Goal: Contribute content: Contribute content

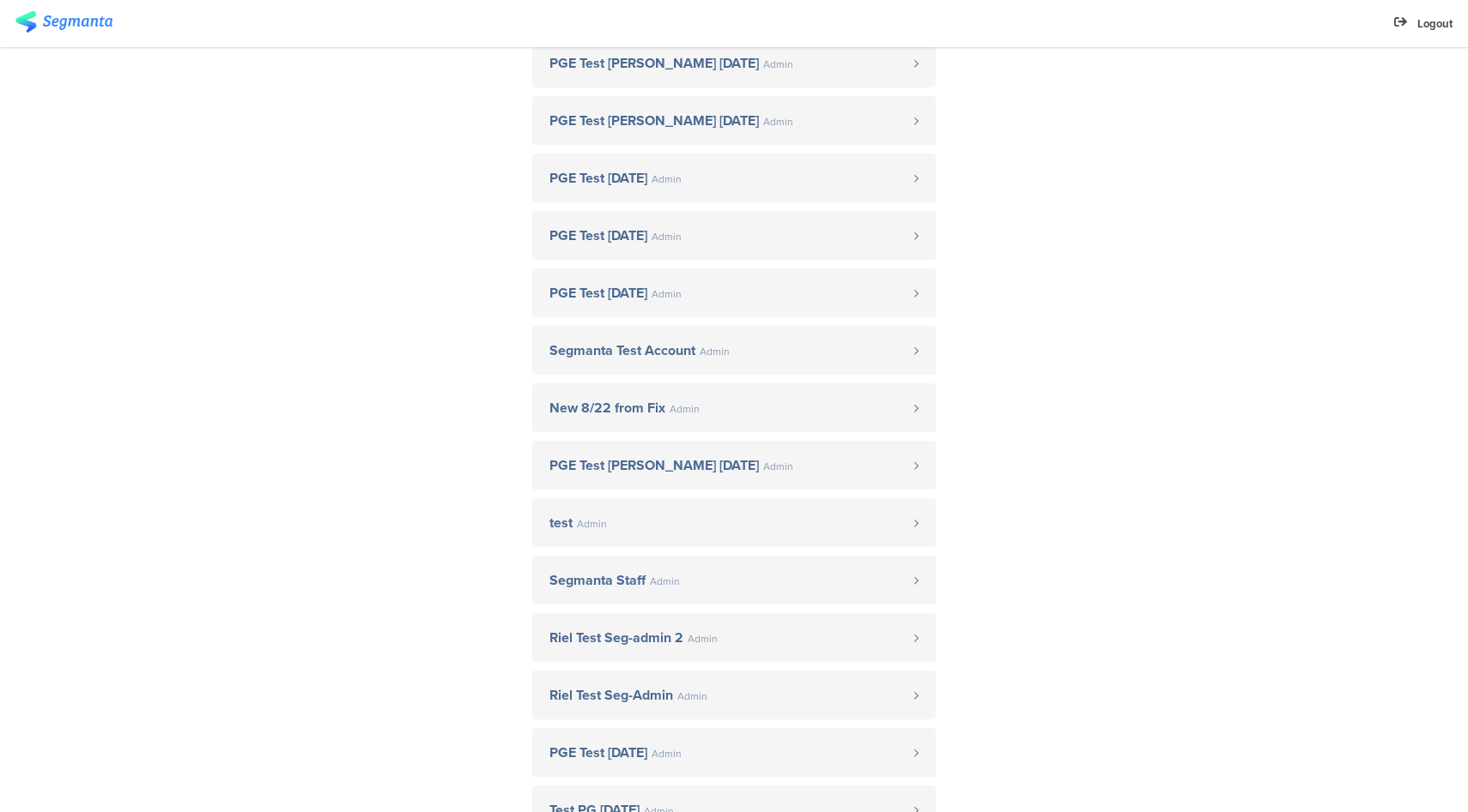
scroll to position [428, 0]
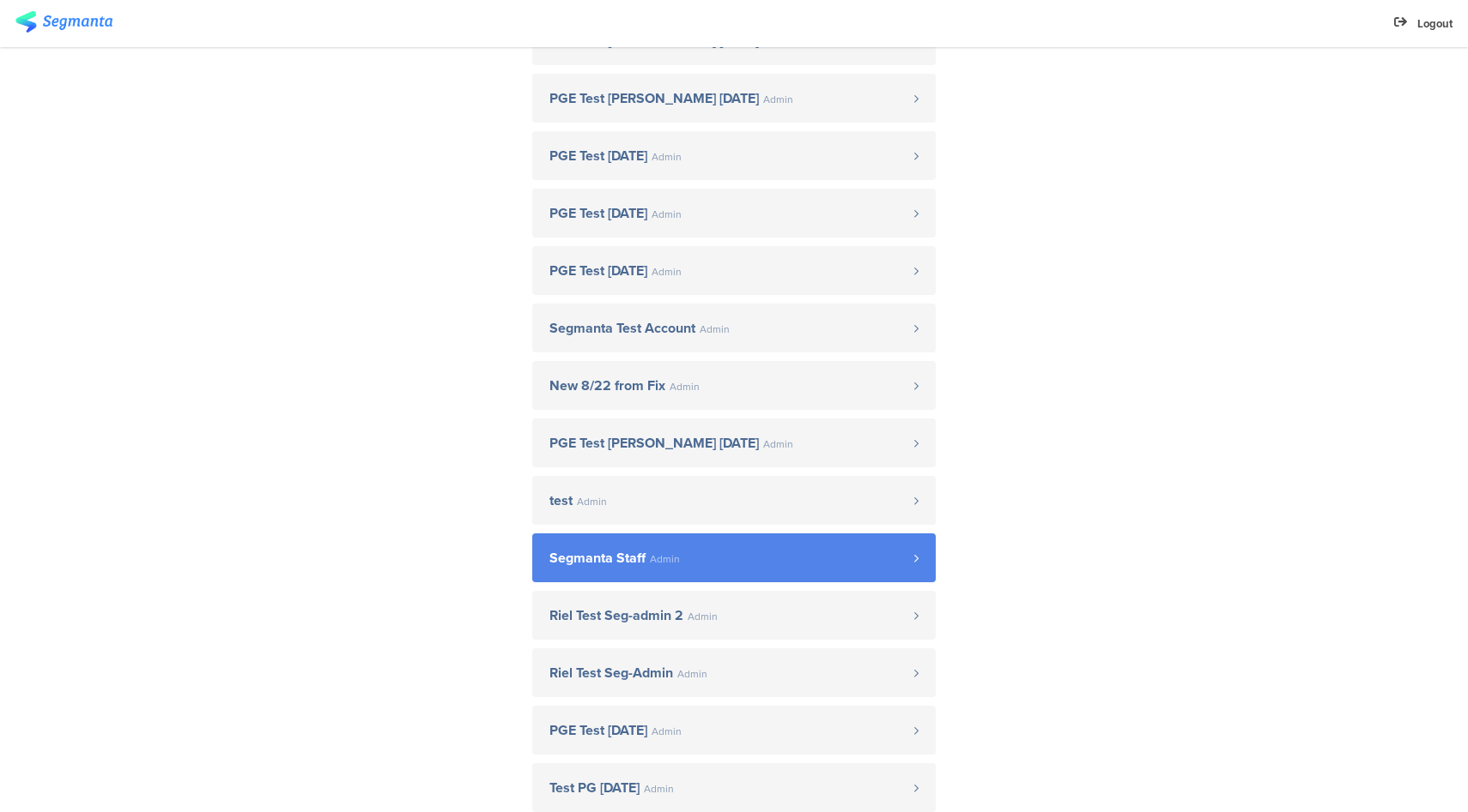
click at [702, 552] on span "Segmanta Staff Admin" at bounding box center [731, 558] width 365 height 14
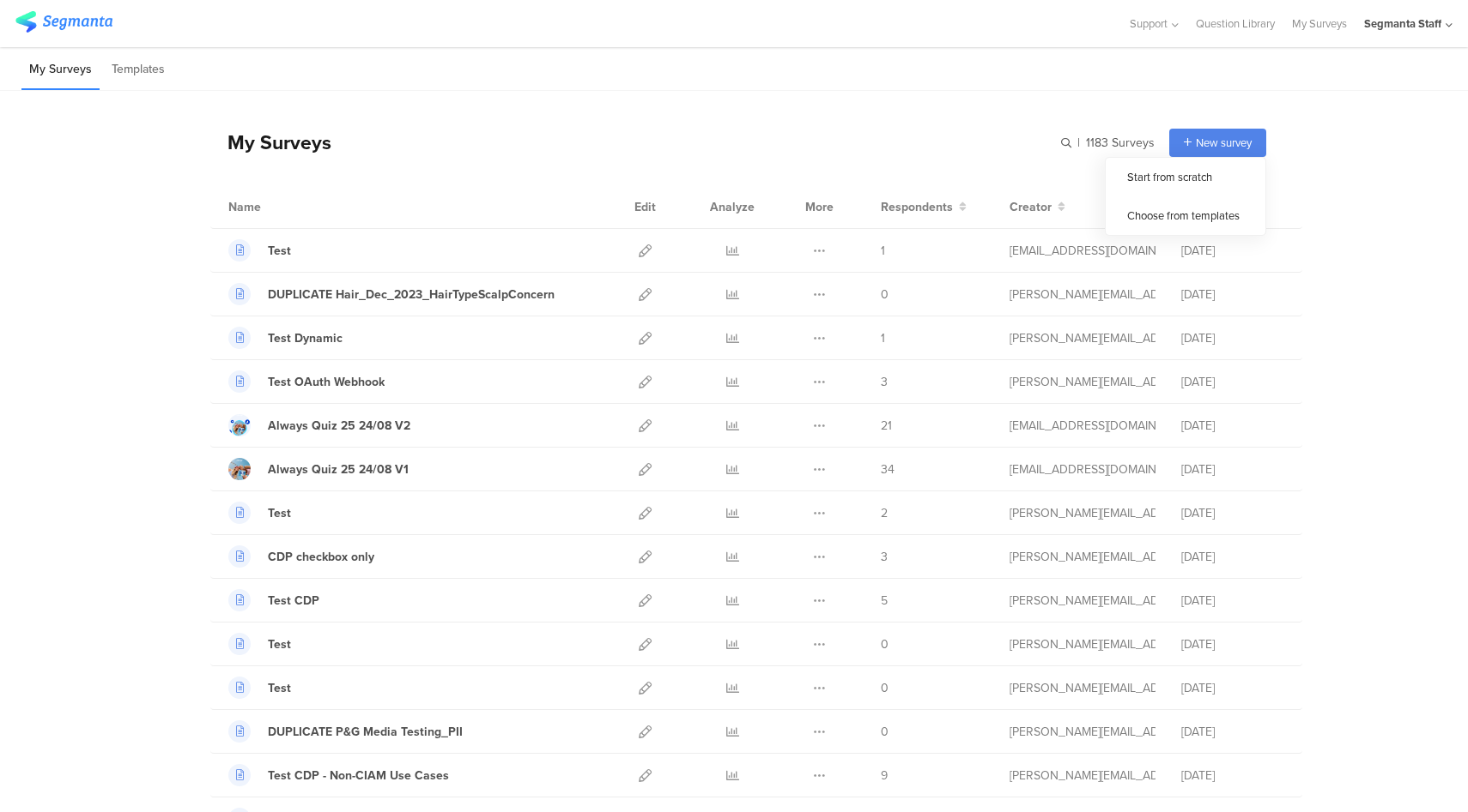
click at [1214, 138] on span "New survey" at bounding box center [1223, 142] width 56 height 16
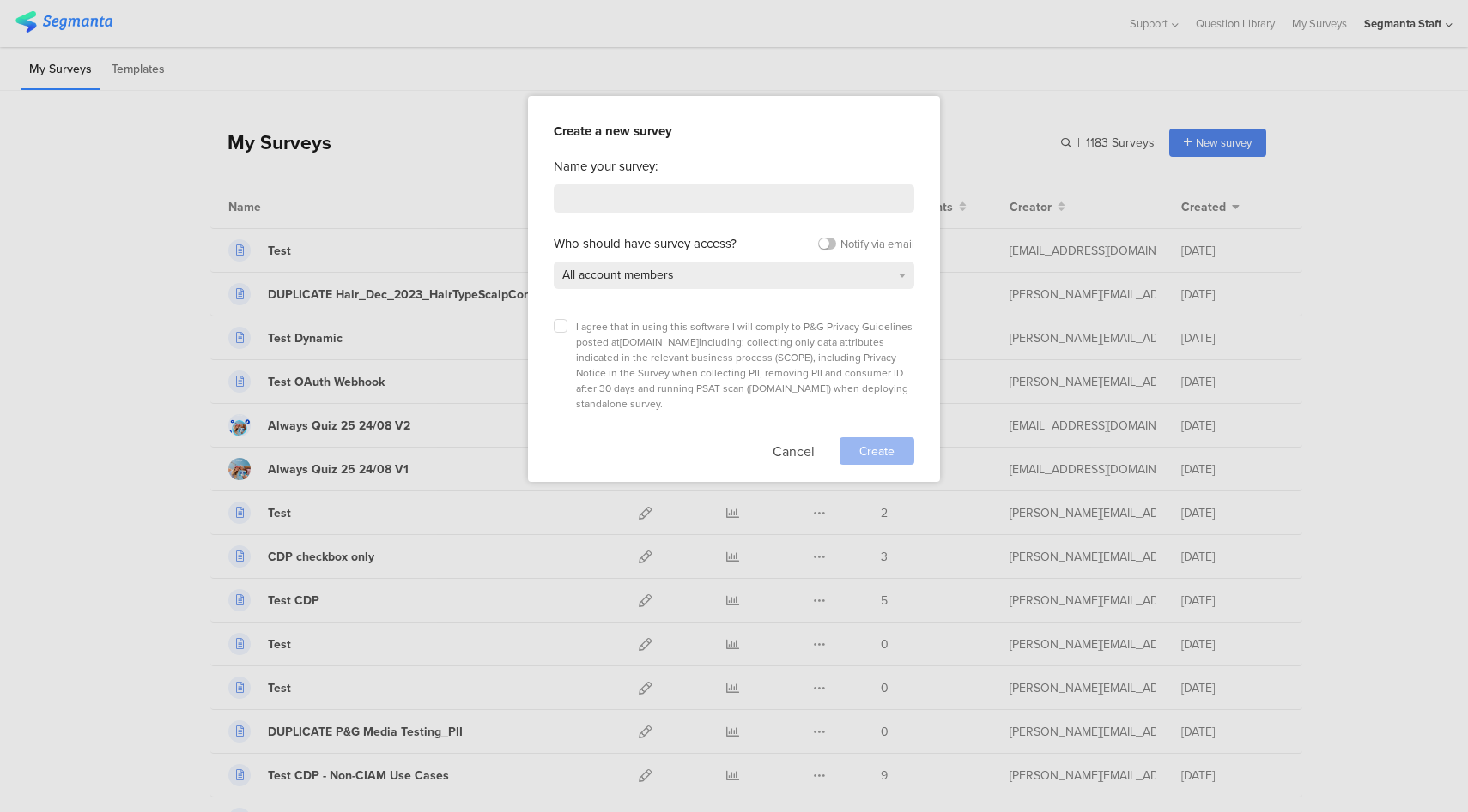
click at [762, 212] on div "Name your survey: Who should have survey access? Notify via email All account m…" at bounding box center [734, 311] width 360 height 308
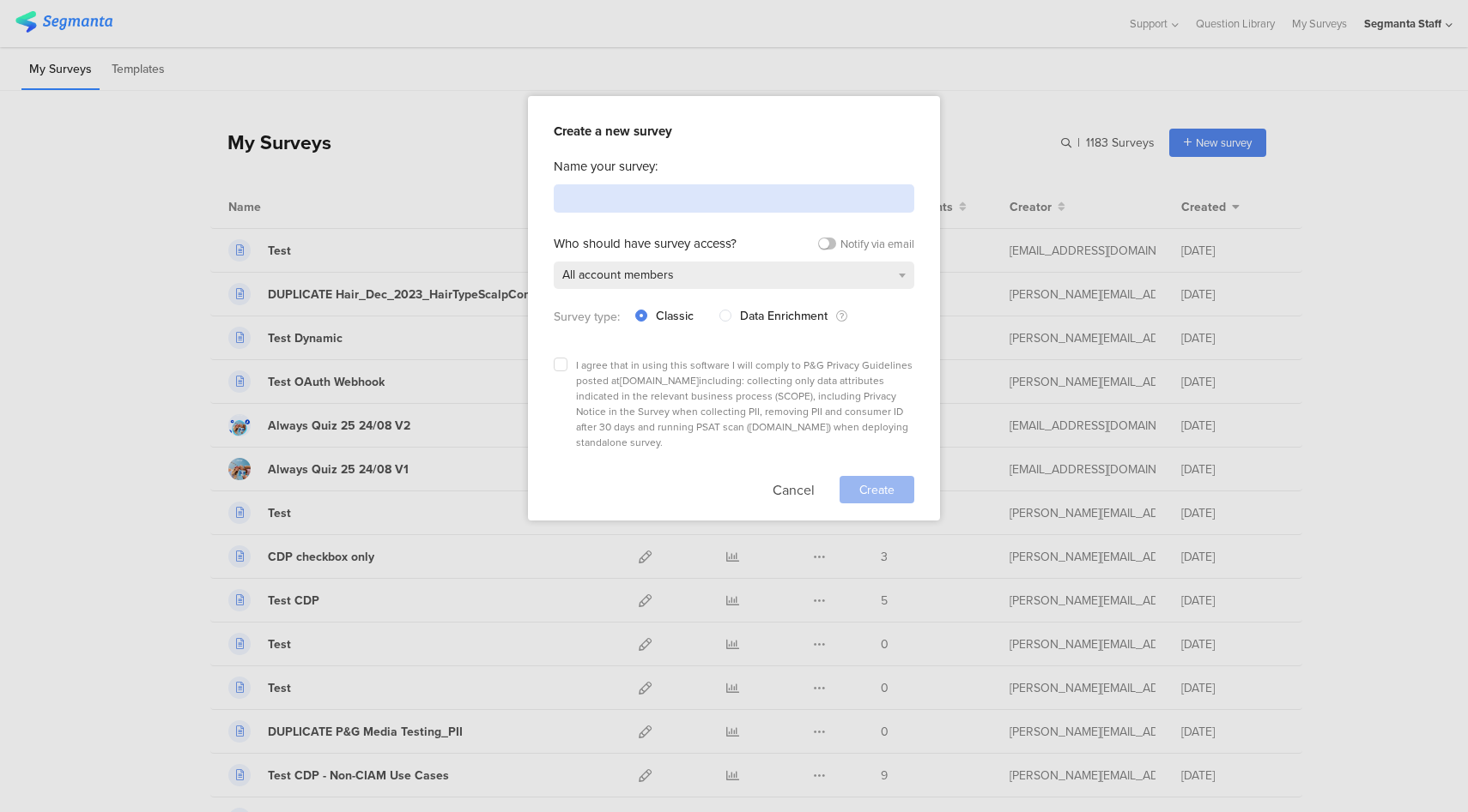
click at [762, 200] on input at bounding box center [734, 199] width 360 height 28
type input "Test"
click at [565, 361] on label at bounding box center [560, 364] width 14 height 14
click at [0, 0] on input "checkbox" at bounding box center [0, 0] width 0 height 0
click at [879, 482] on span "Create" at bounding box center [877, 490] width 35 height 18
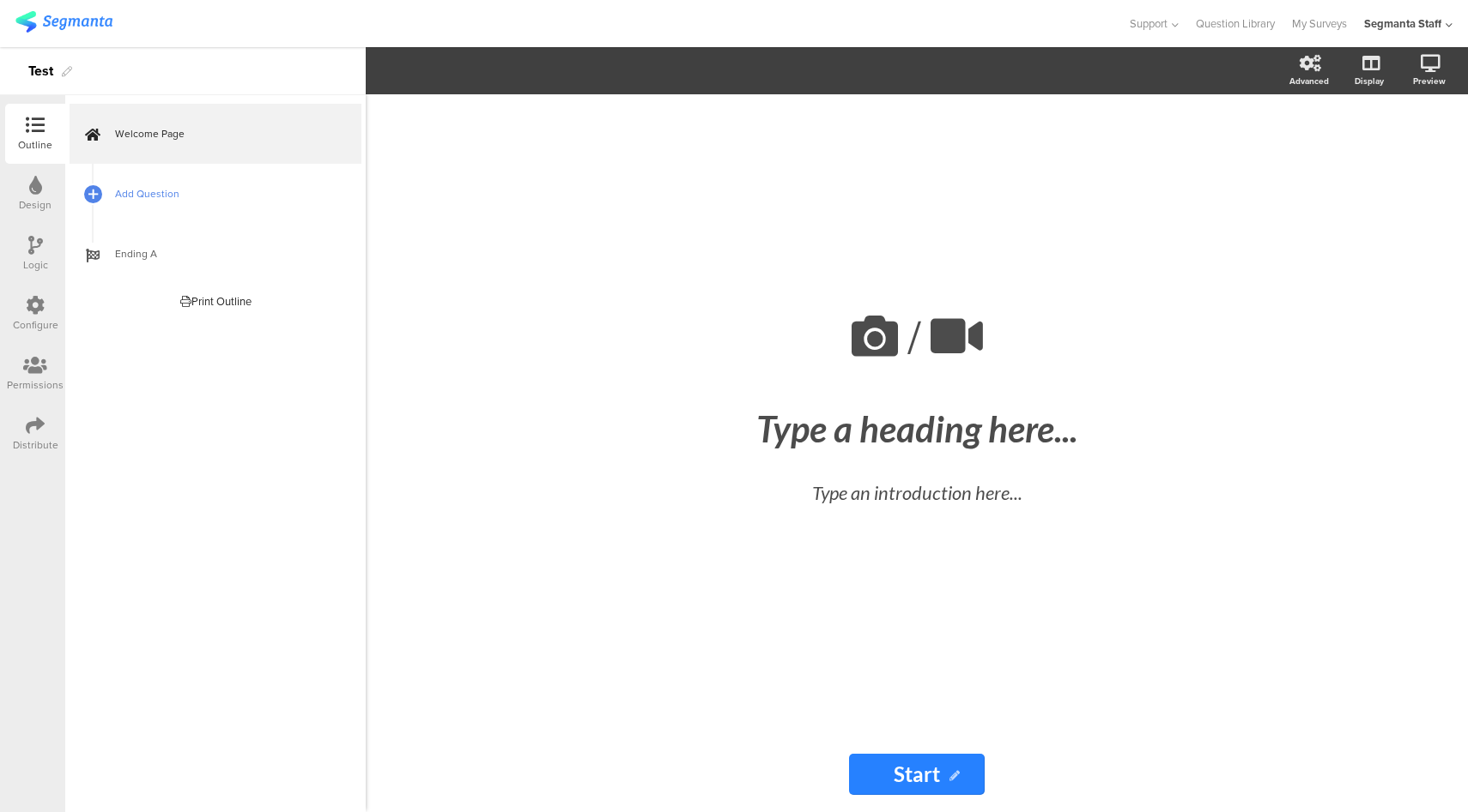
click at [215, 186] on span "Add Question" at bounding box center [224, 194] width 219 height 17
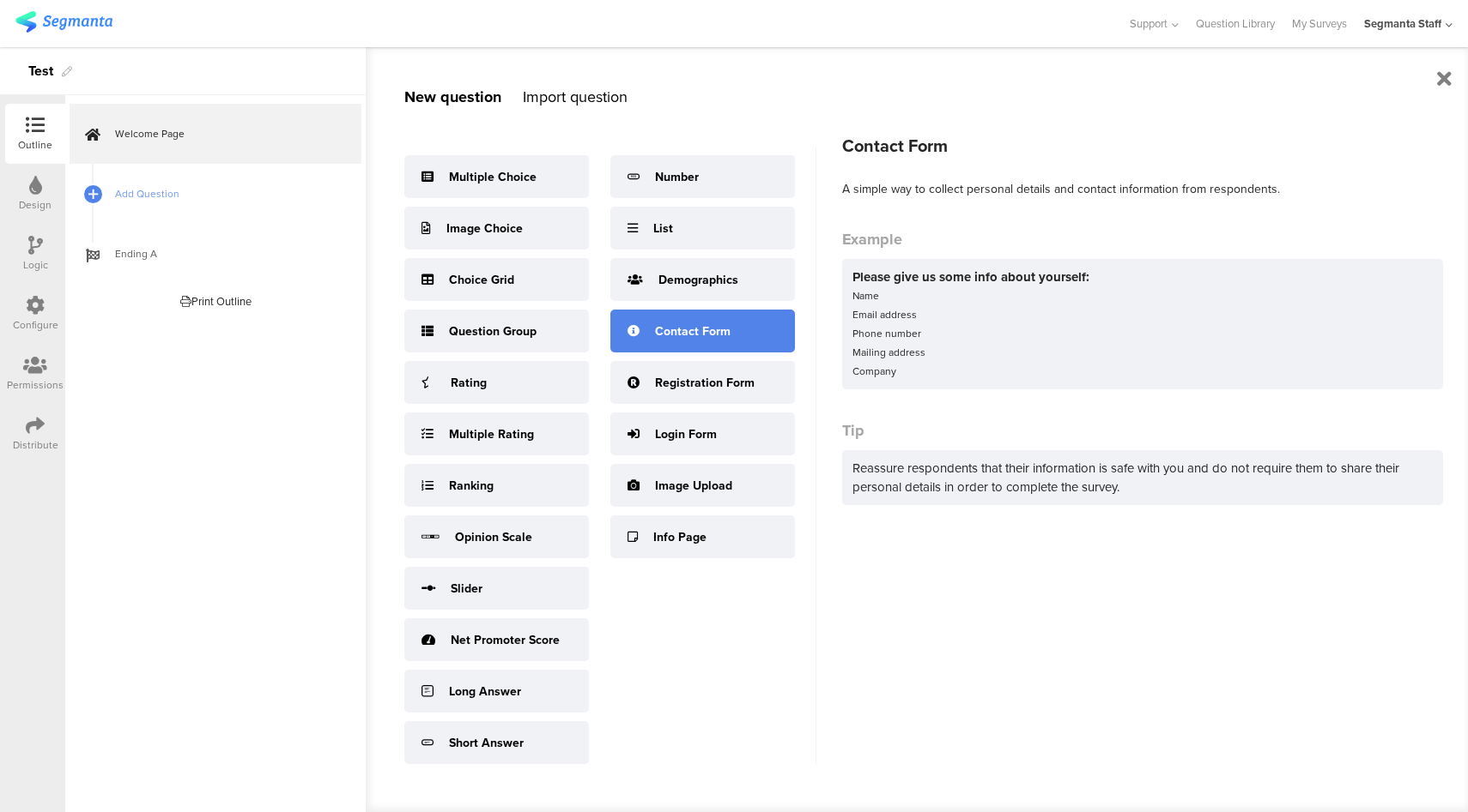
click at [724, 331] on div "Contact Form" at bounding box center [692, 331] width 76 height 18
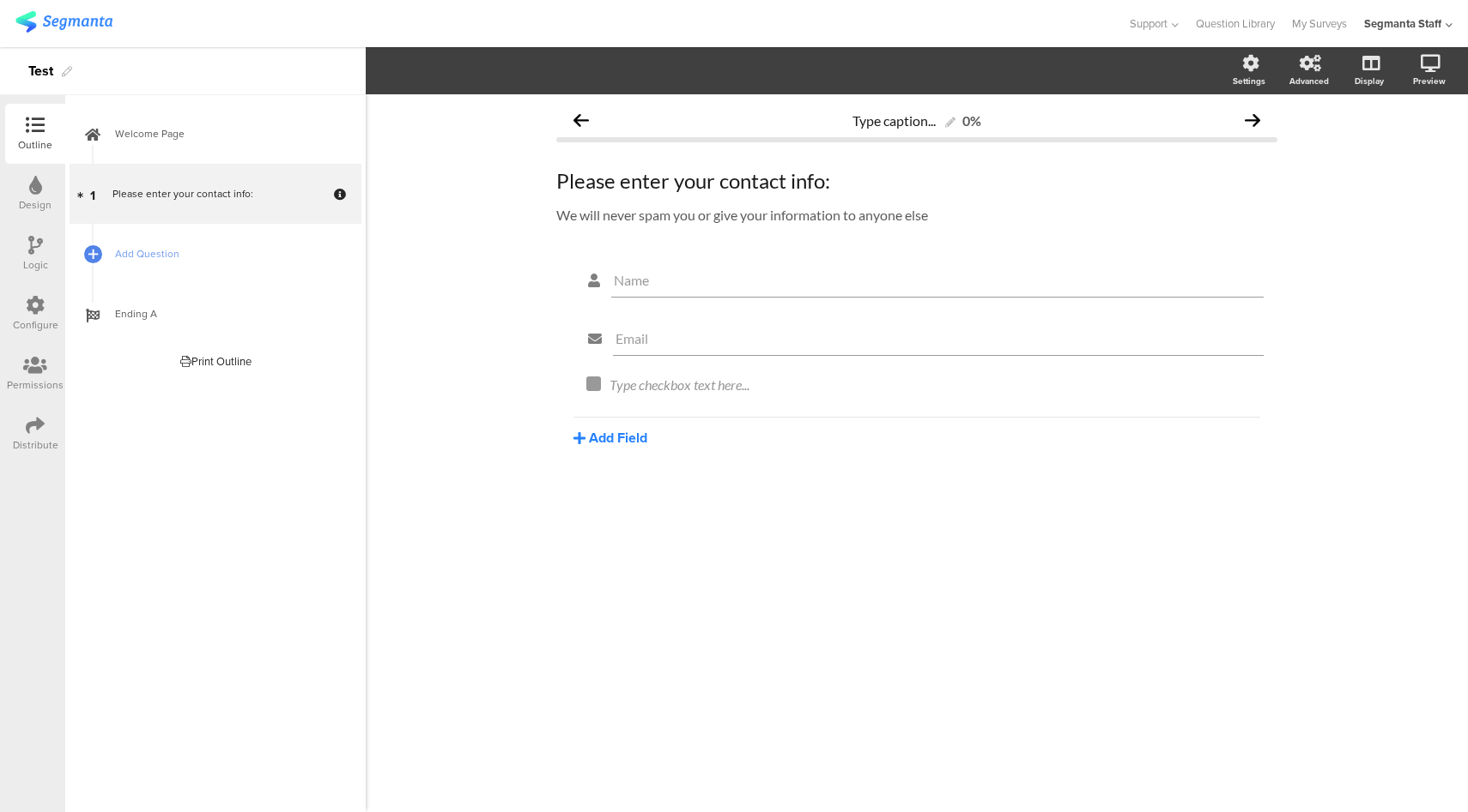
click at [609, 436] on button "Add Field" at bounding box center [610, 438] width 74 height 20
click at [677, 623] on button "Dropdown" at bounding box center [660, 633] width 175 height 27
click at [618, 502] on button "Add Field" at bounding box center [610, 496] width 74 height 20
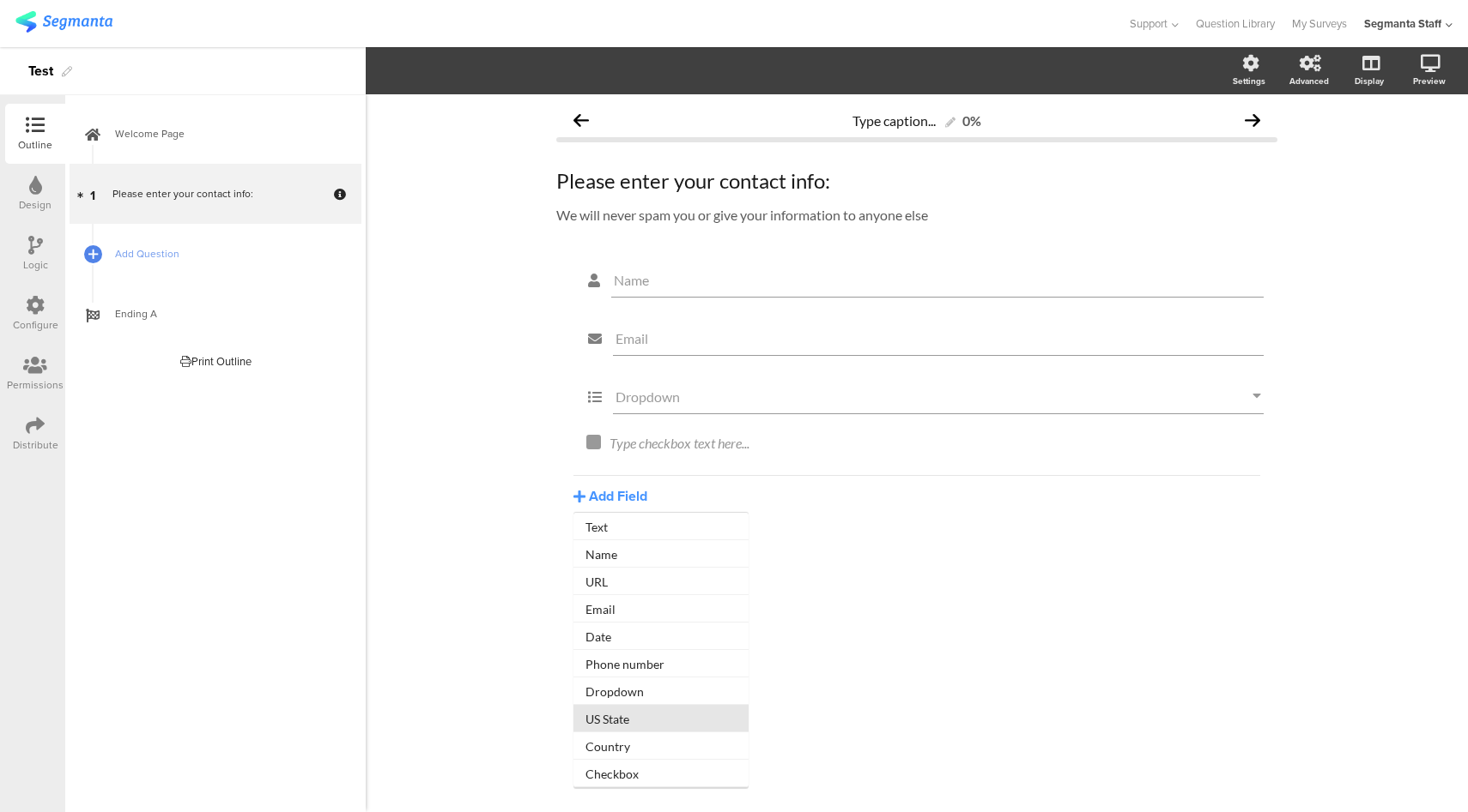
click at [649, 726] on button "US State" at bounding box center [660, 718] width 175 height 27
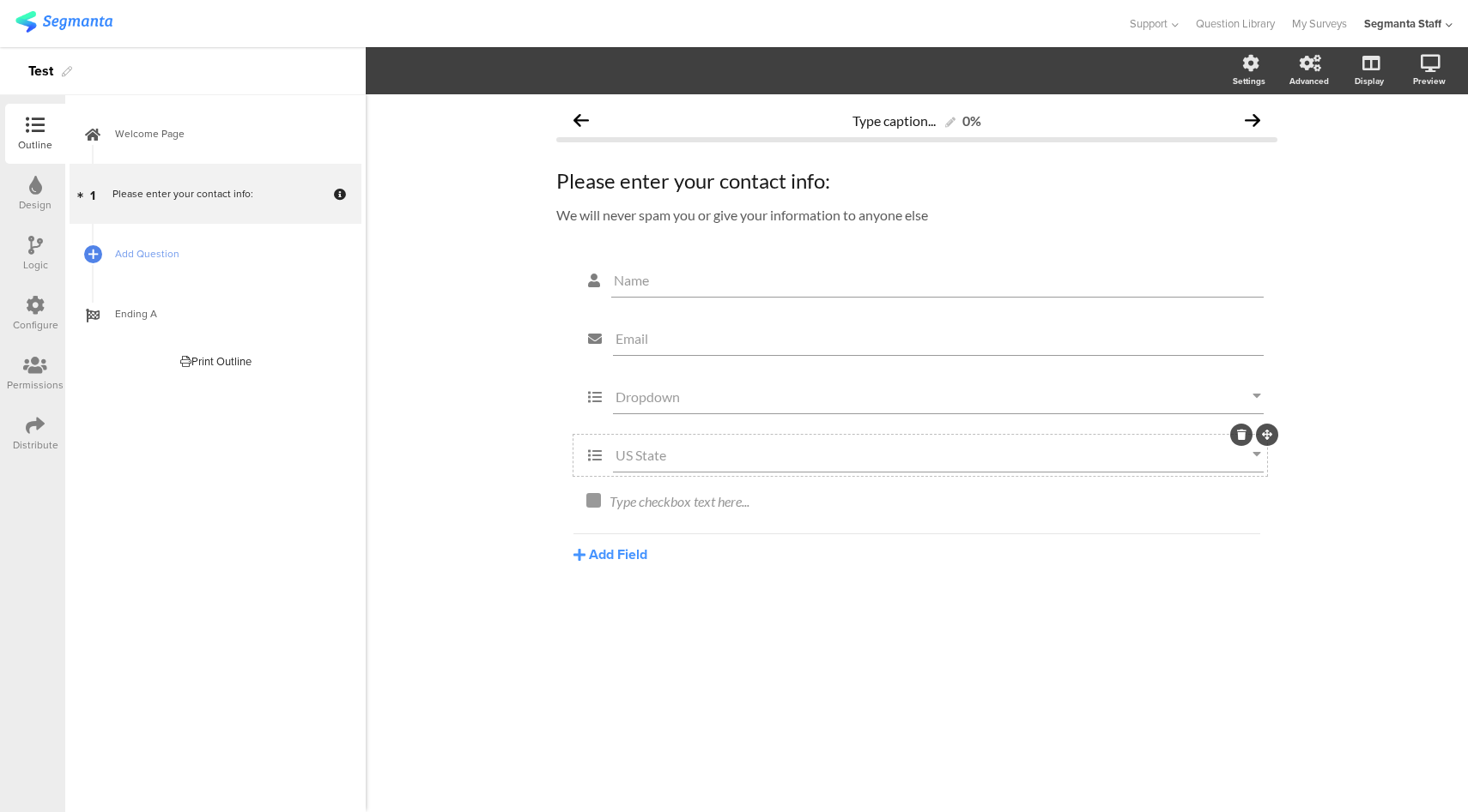
click at [741, 442] on div "US State" at bounding box center [938, 455] width 651 height 35
click at [737, 391] on input "Dropdown" at bounding box center [934, 396] width 637 height 16
click at [623, 69] on span "Dropdown Choices" at bounding box center [597, 70] width 117 height 20
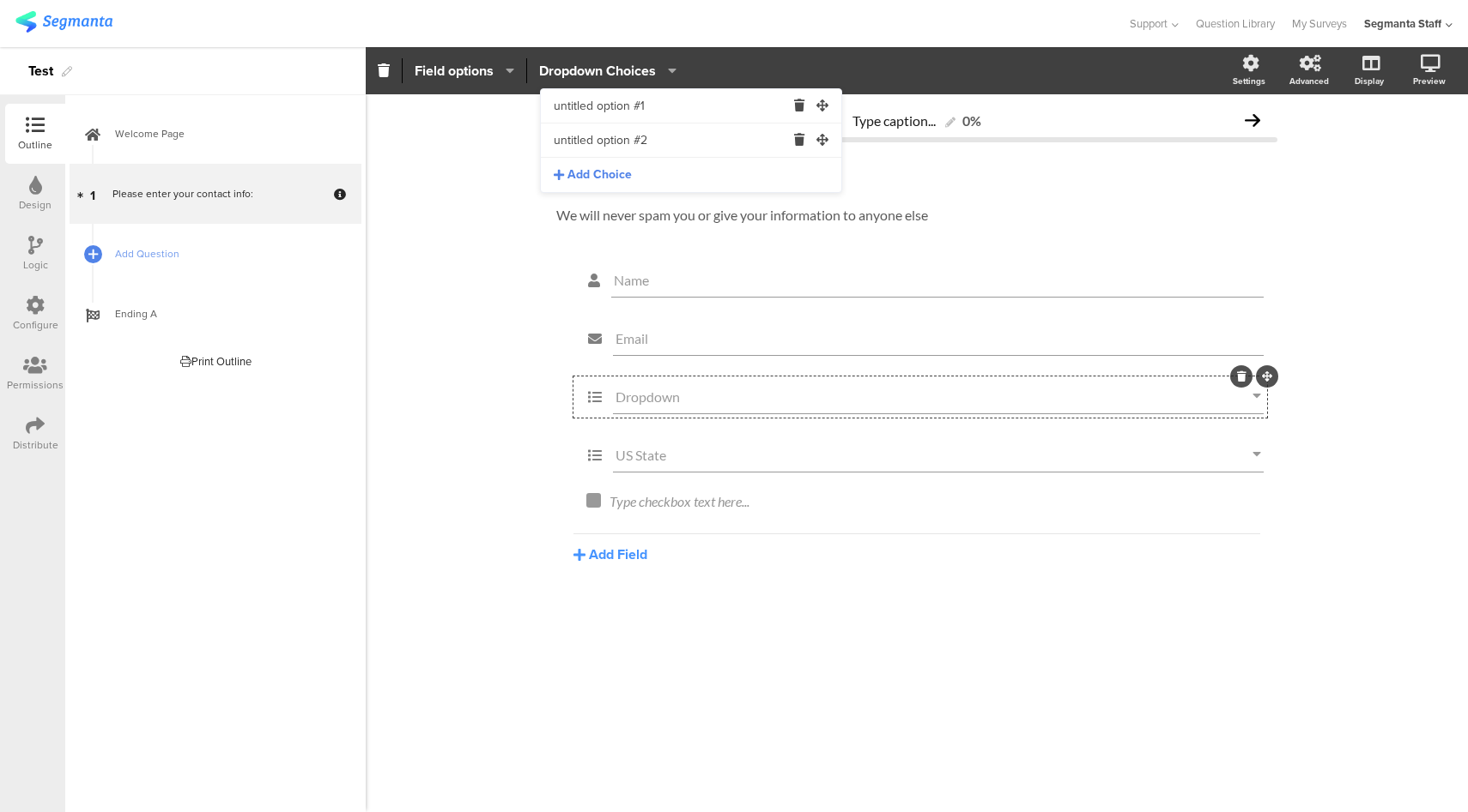
click at [829, 19] on div at bounding box center [564, 23] width 1096 height 28
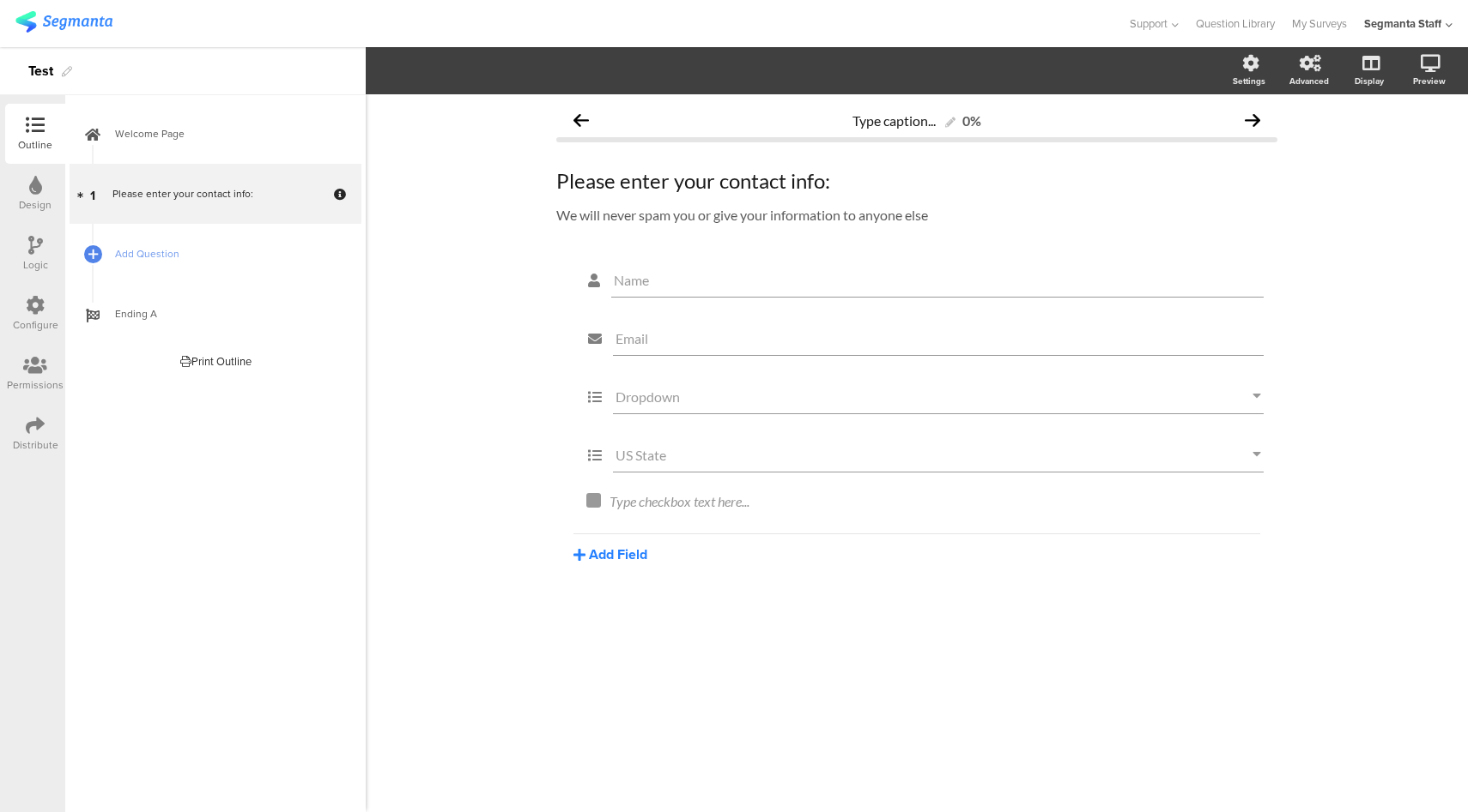
click at [634, 557] on button "Add Field" at bounding box center [610, 554] width 74 height 20
click at [901, 646] on div "Name Email Dropdown US State Type checkbox text here... [GEOGRAPHIC_DATA] Text …" at bounding box center [917, 453] width 721 height 386
click at [1239, 260] on icon at bounding box center [1241, 259] width 9 height 10
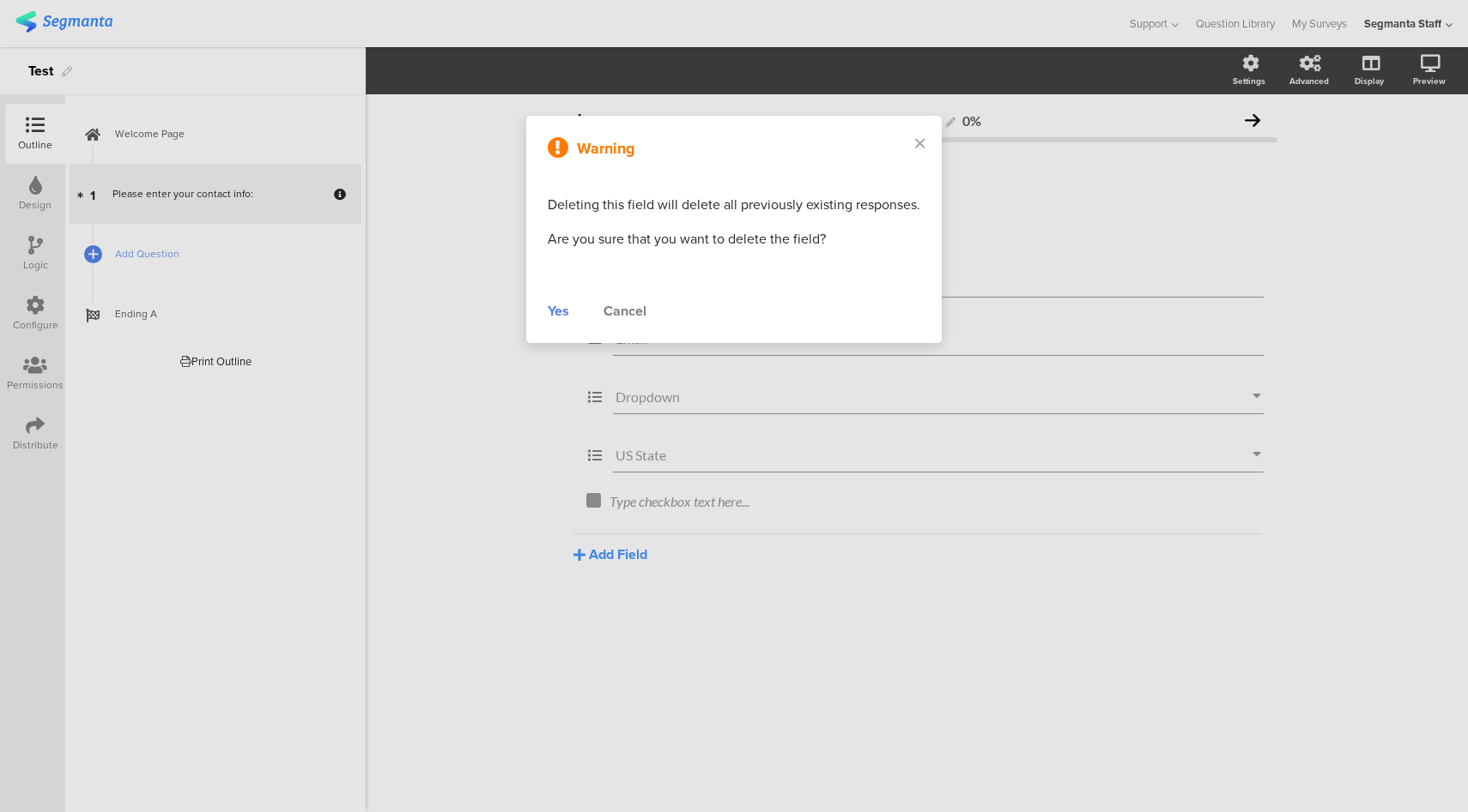
click at [561, 312] on div "Yes" at bounding box center [558, 312] width 21 height 21
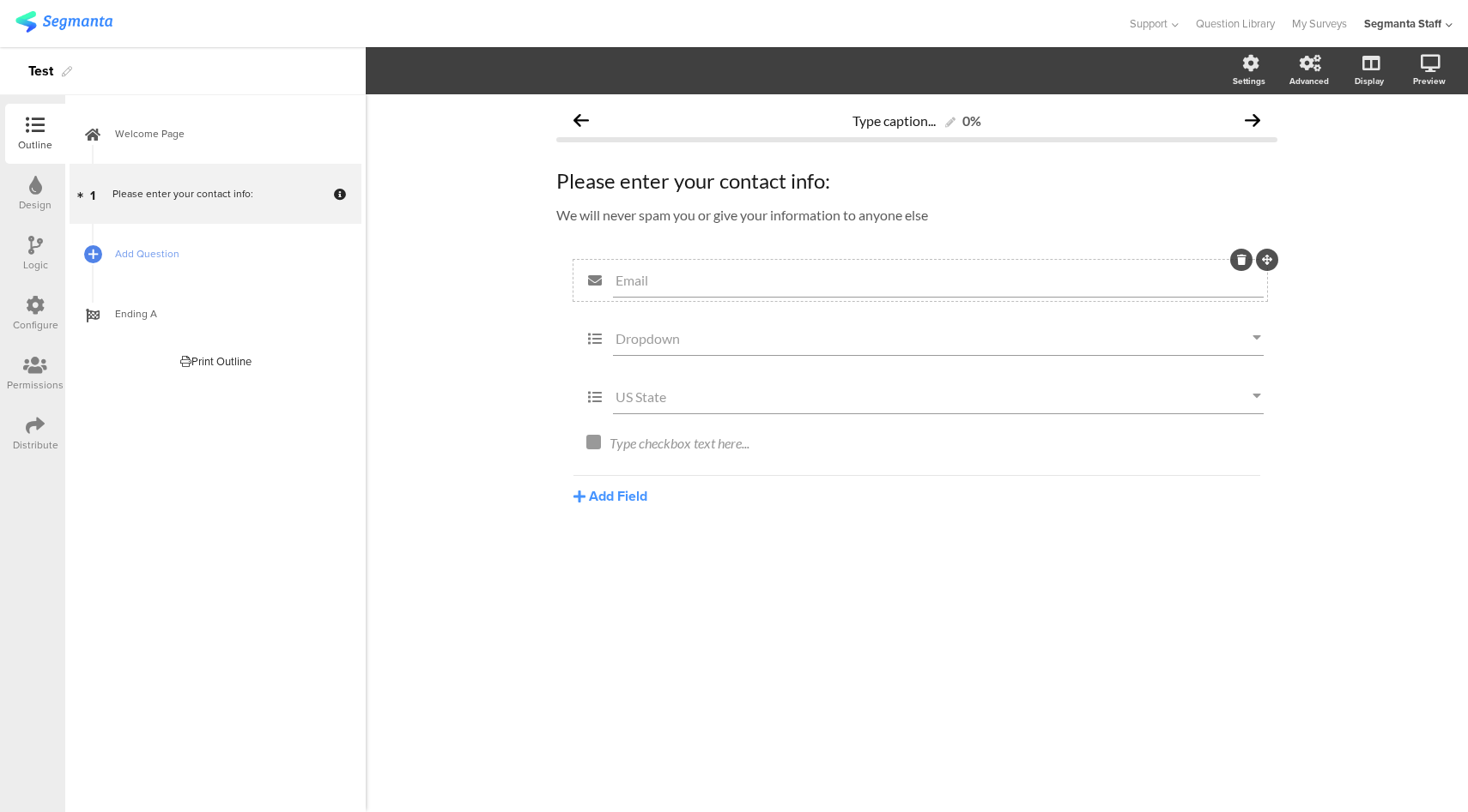
click at [1237, 259] on icon at bounding box center [1241, 259] width 9 height 10
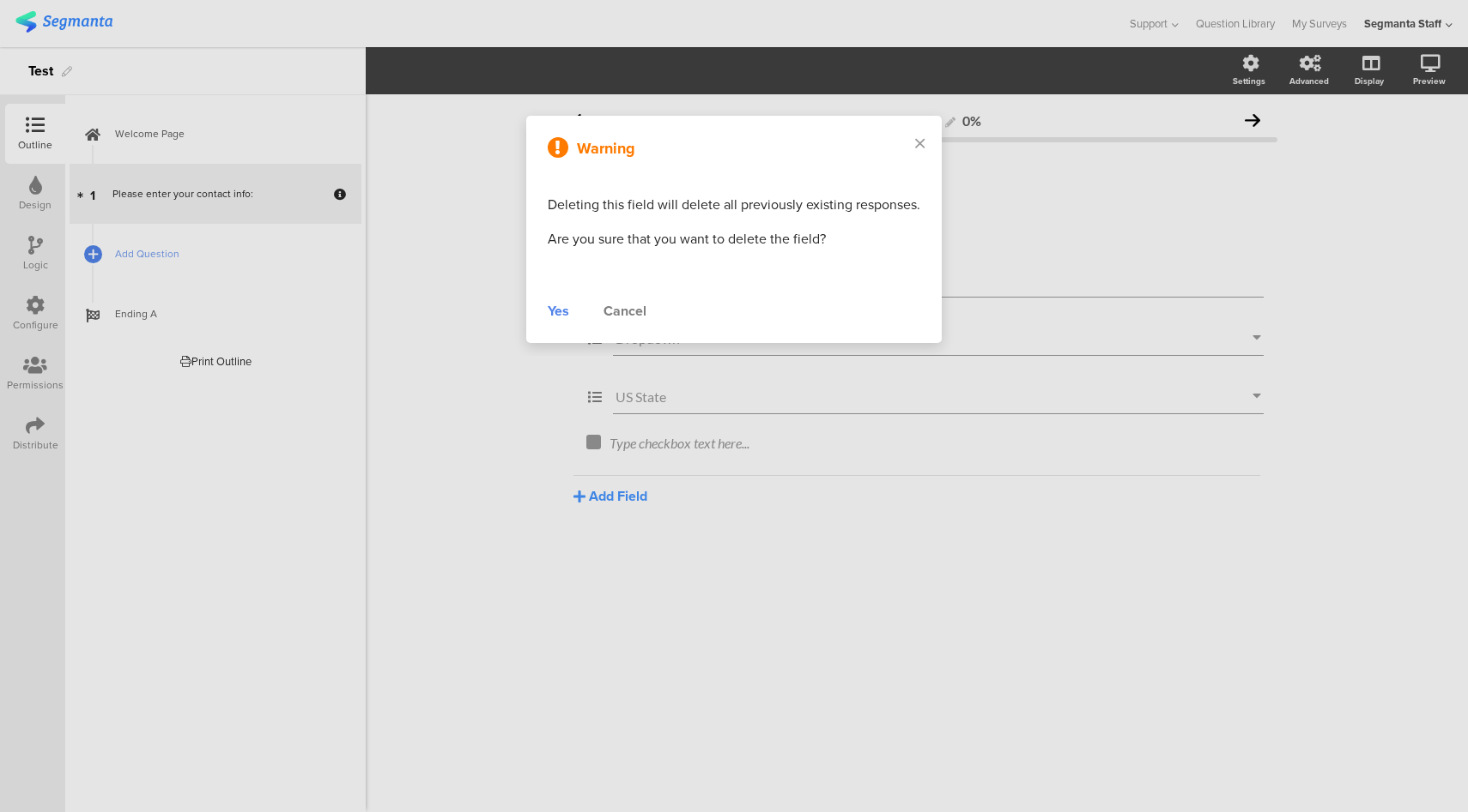
click at [551, 309] on div "Yes" at bounding box center [558, 312] width 21 height 21
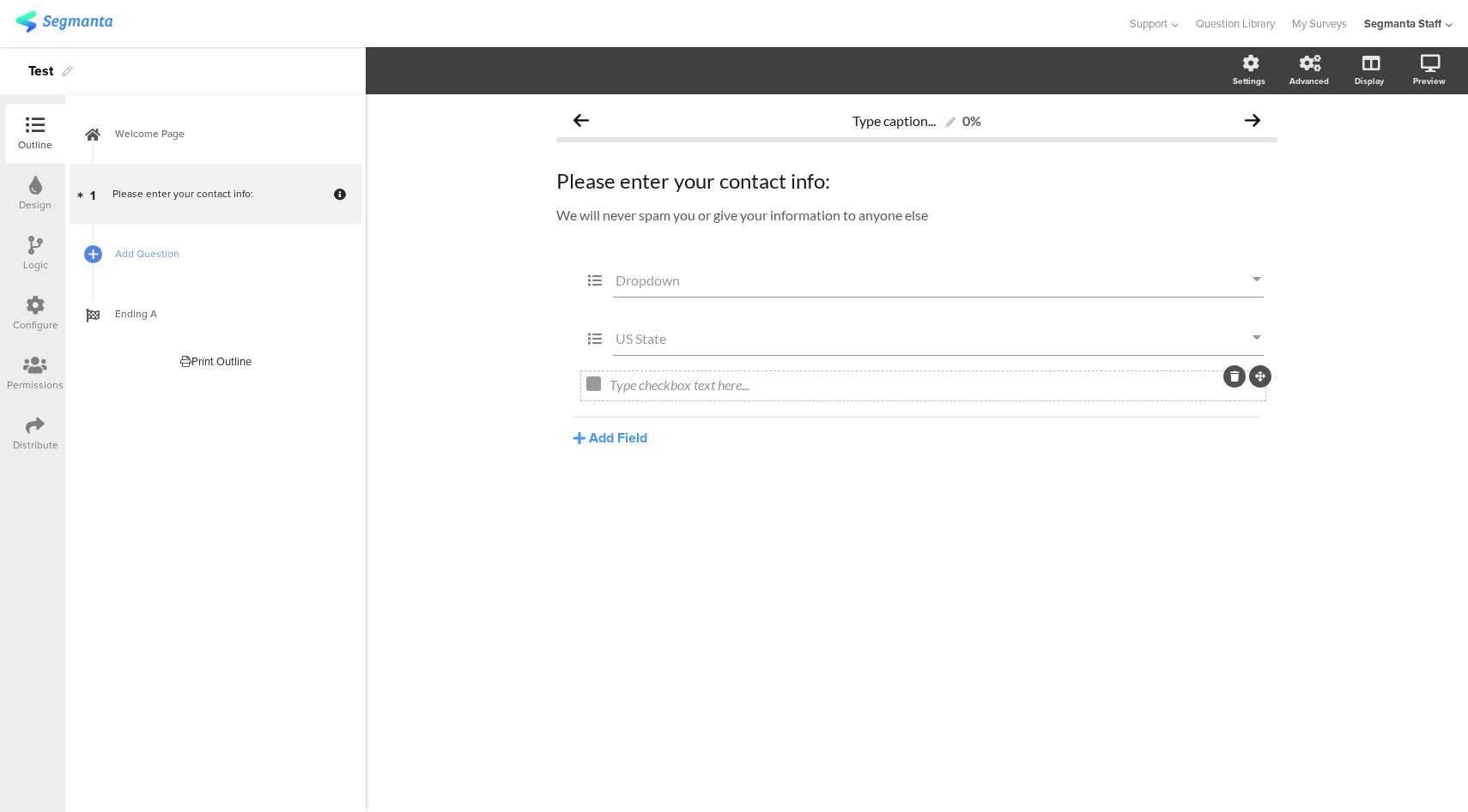
click at [1230, 380] on icon at bounding box center [1235, 376] width 9 height 10
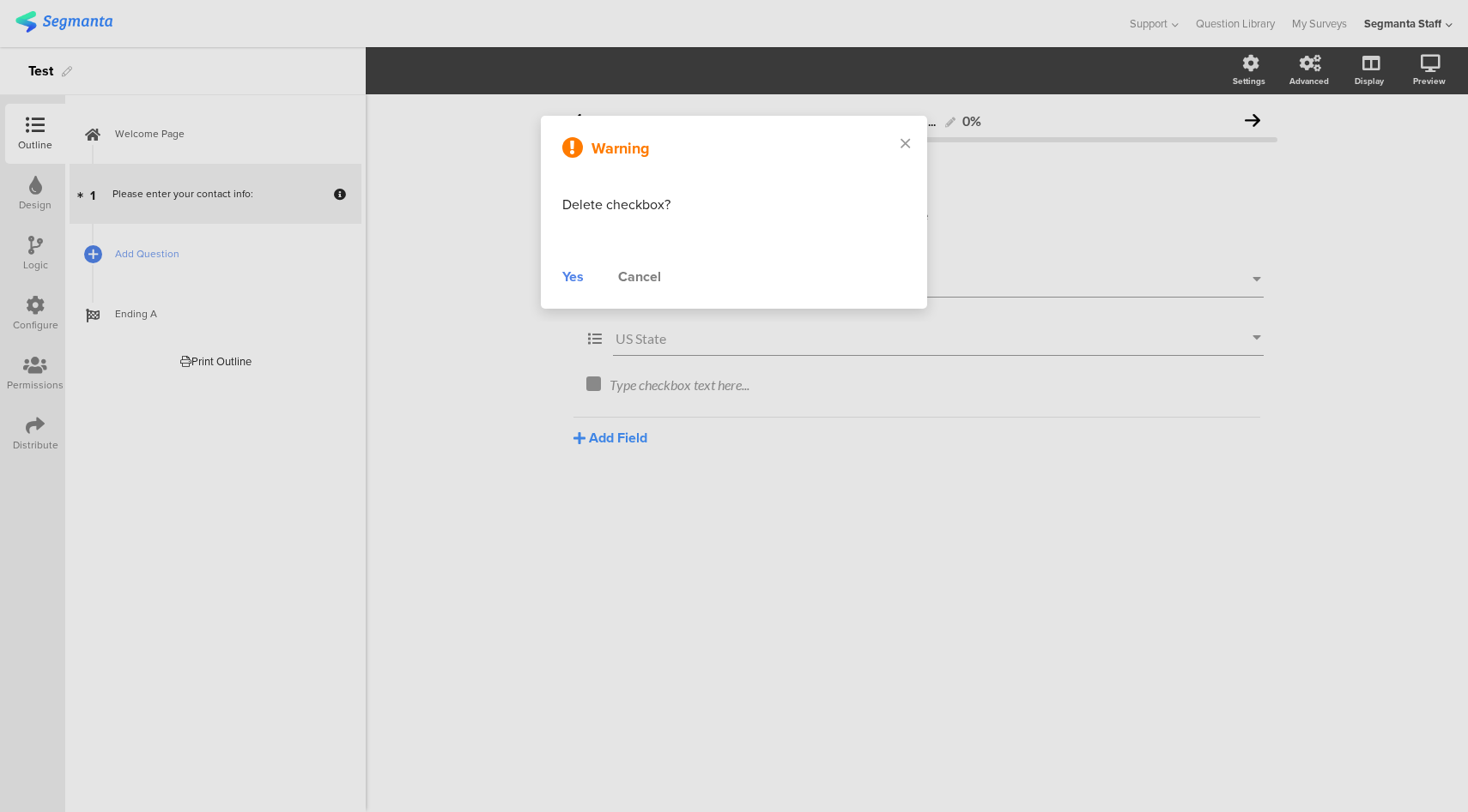
click at [568, 275] on div "Yes" at bounding box center [572, 277] width 21 height 21
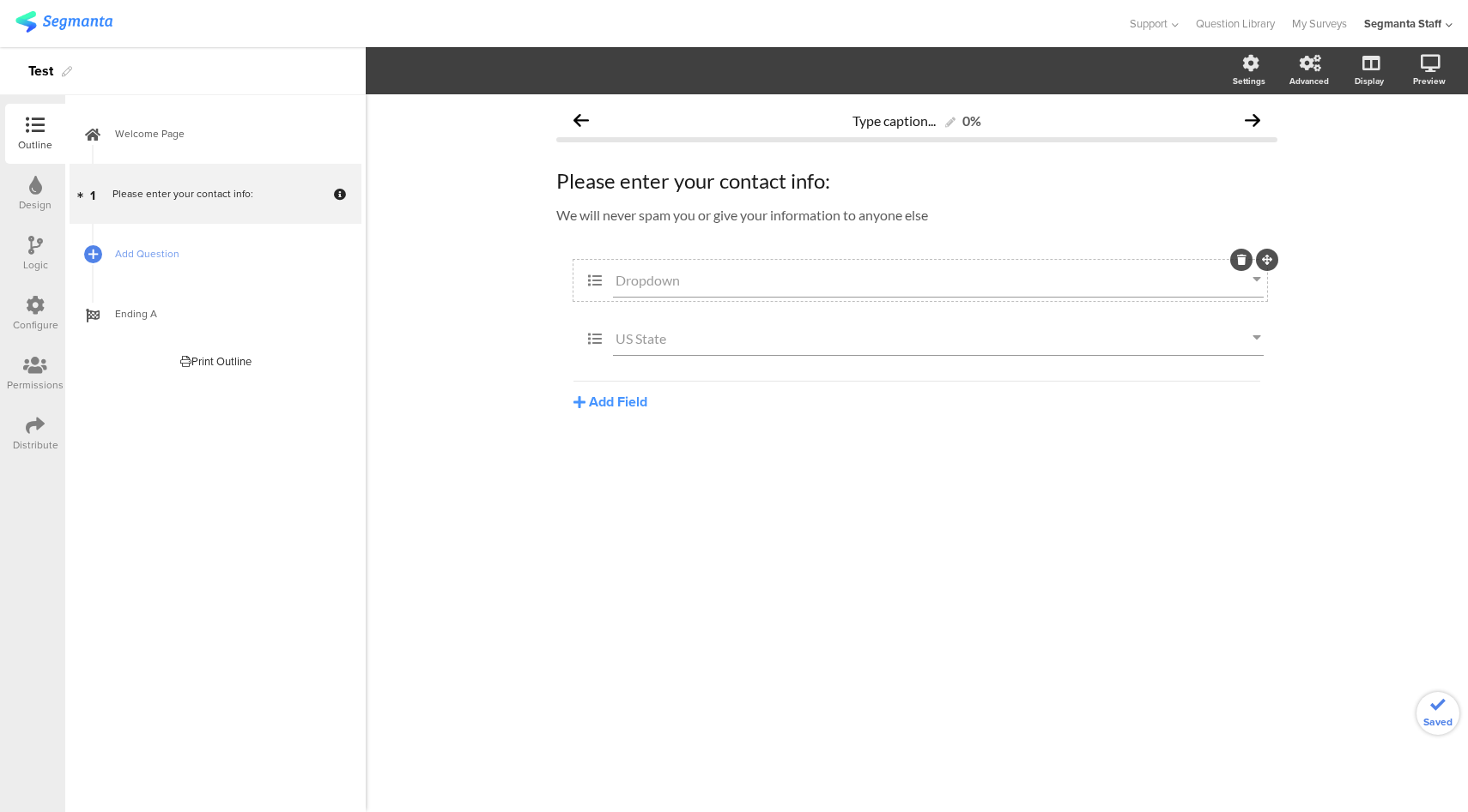
click at [693, 275] on input "Dropdown" at bounding box center [934, 279] width 637 height 16
click at [637, 69] on span "Dropdown Choices" at bounding box center [597, 70] width 117 height 20
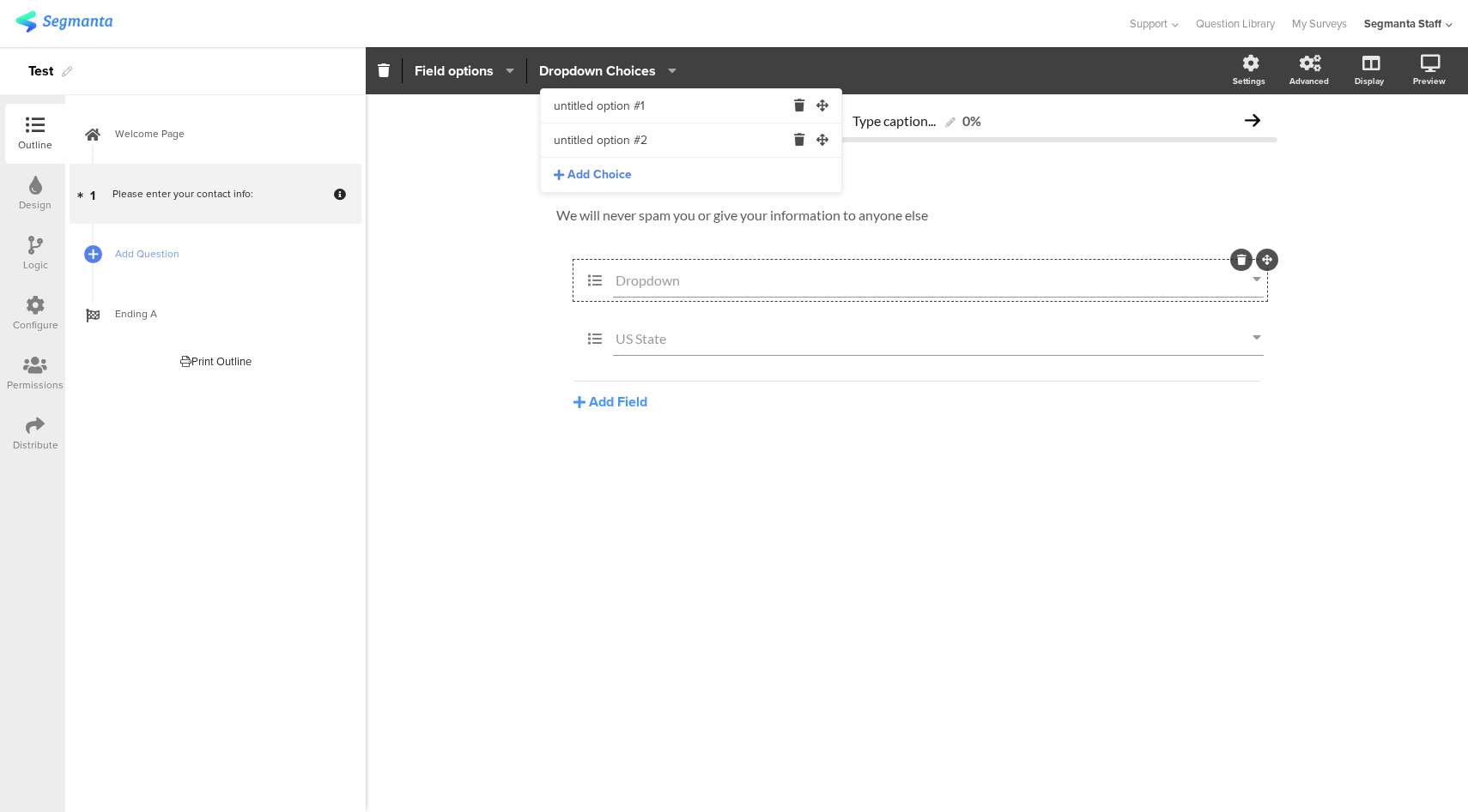
click at [780, 32] on div at bounding box center [564, 23] width 1096 height 28
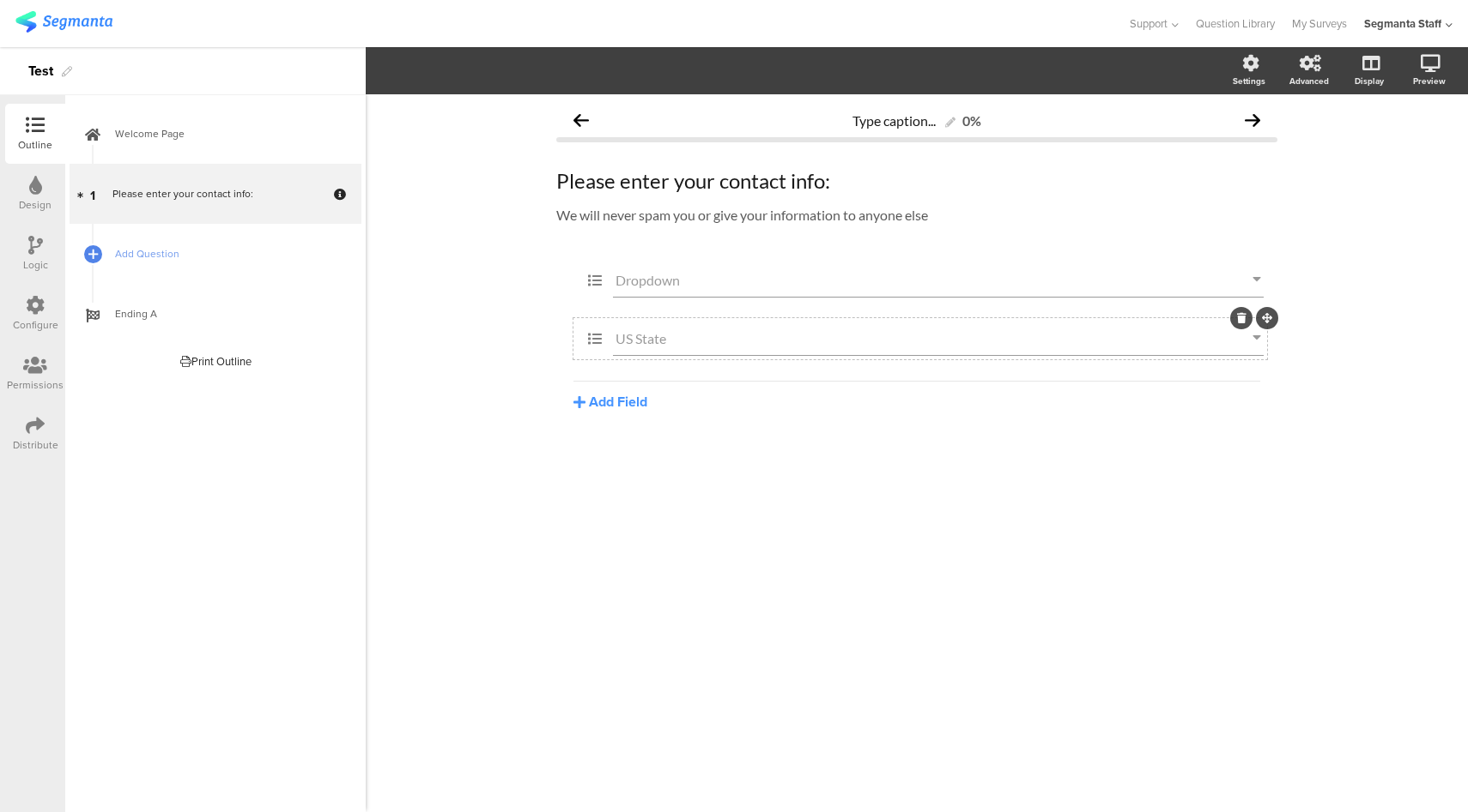
click at [662, 339] on input "US State" at bounding box center [934, 338] width 637 height 16
click at [617, 75] on span "Dropdown Choices" at bounding box center [597, 70] width 117 height 20
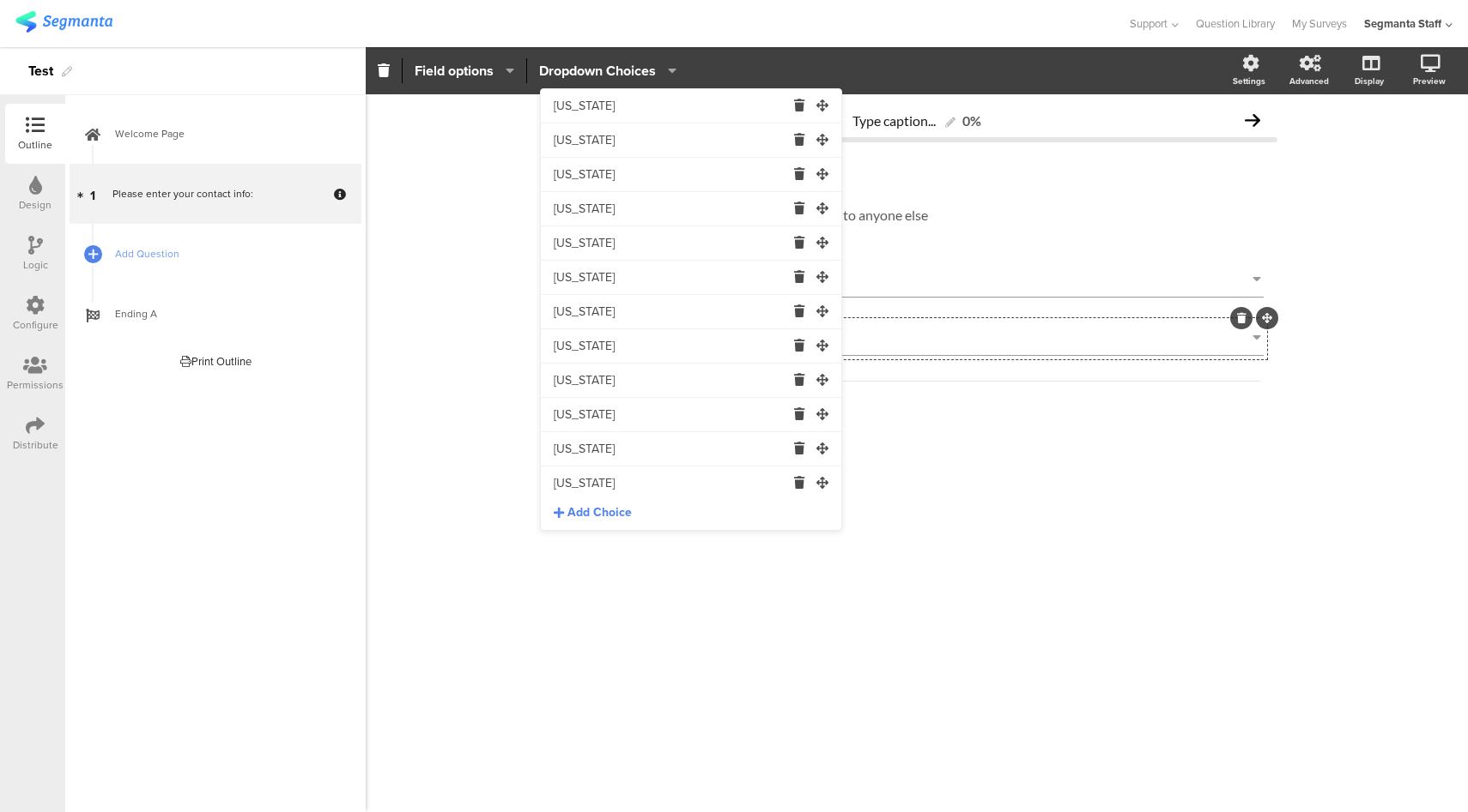
click at [741, 24] on div at bounding box center [564, 23] width 1096 height 28
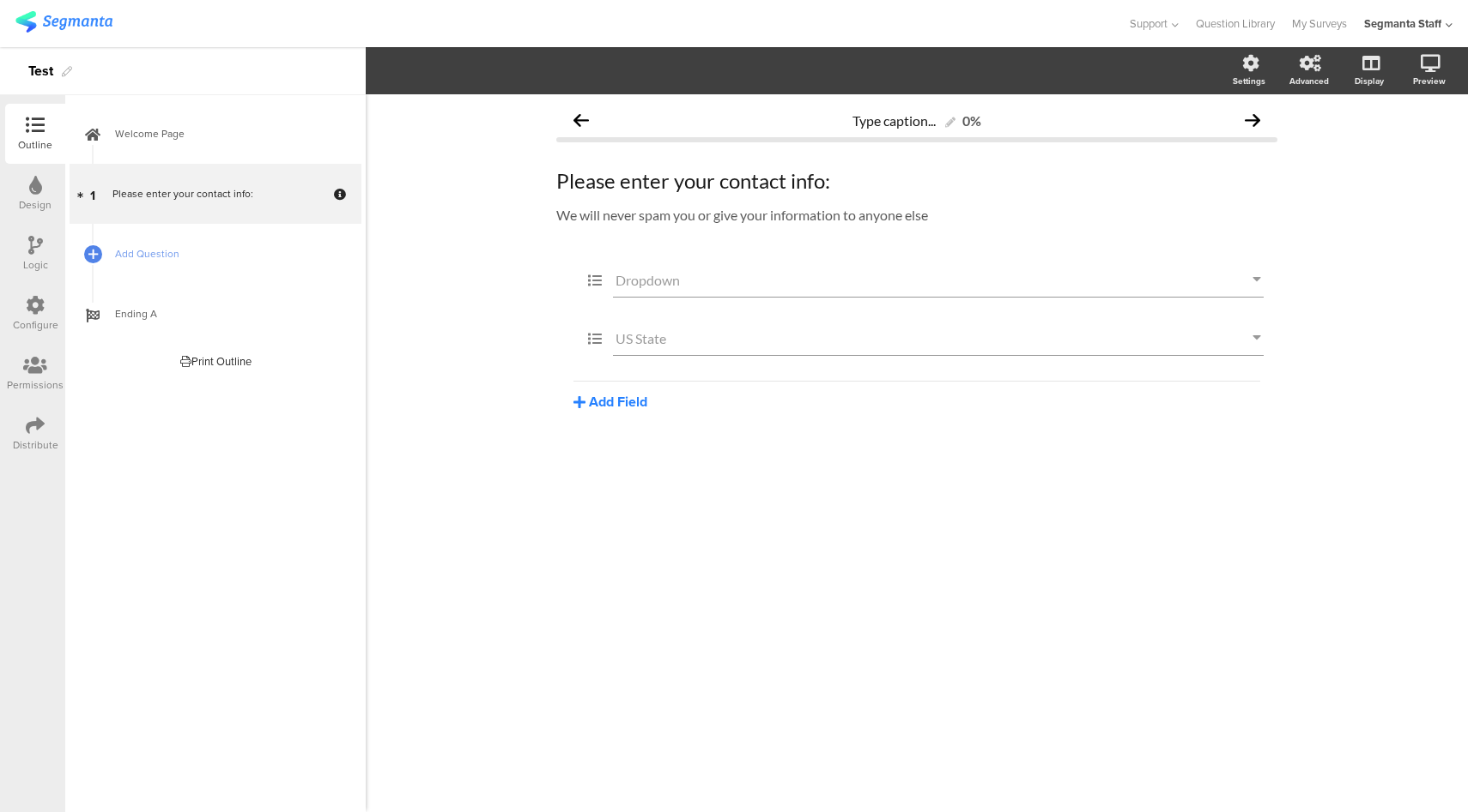
click at [611, 406] on button "Add Field" at bounding box center [610, 401] width 74 height 20
click at [478, 430] on div "Type caption... 0% Please enter your contact info: Please enter your contact in…" at bounding box center [917, 453] width 1102 height 718
drag, startPoint x: 1067, startPoint y: 607, endPoint x: 1058, endPoint y: 609, distance: 9.2
click at [1067, 607] on div "Type caption... 0% Please enter your contact info: Please enter your contact in…" at bounding box center [917, 453] width 1102 height 718
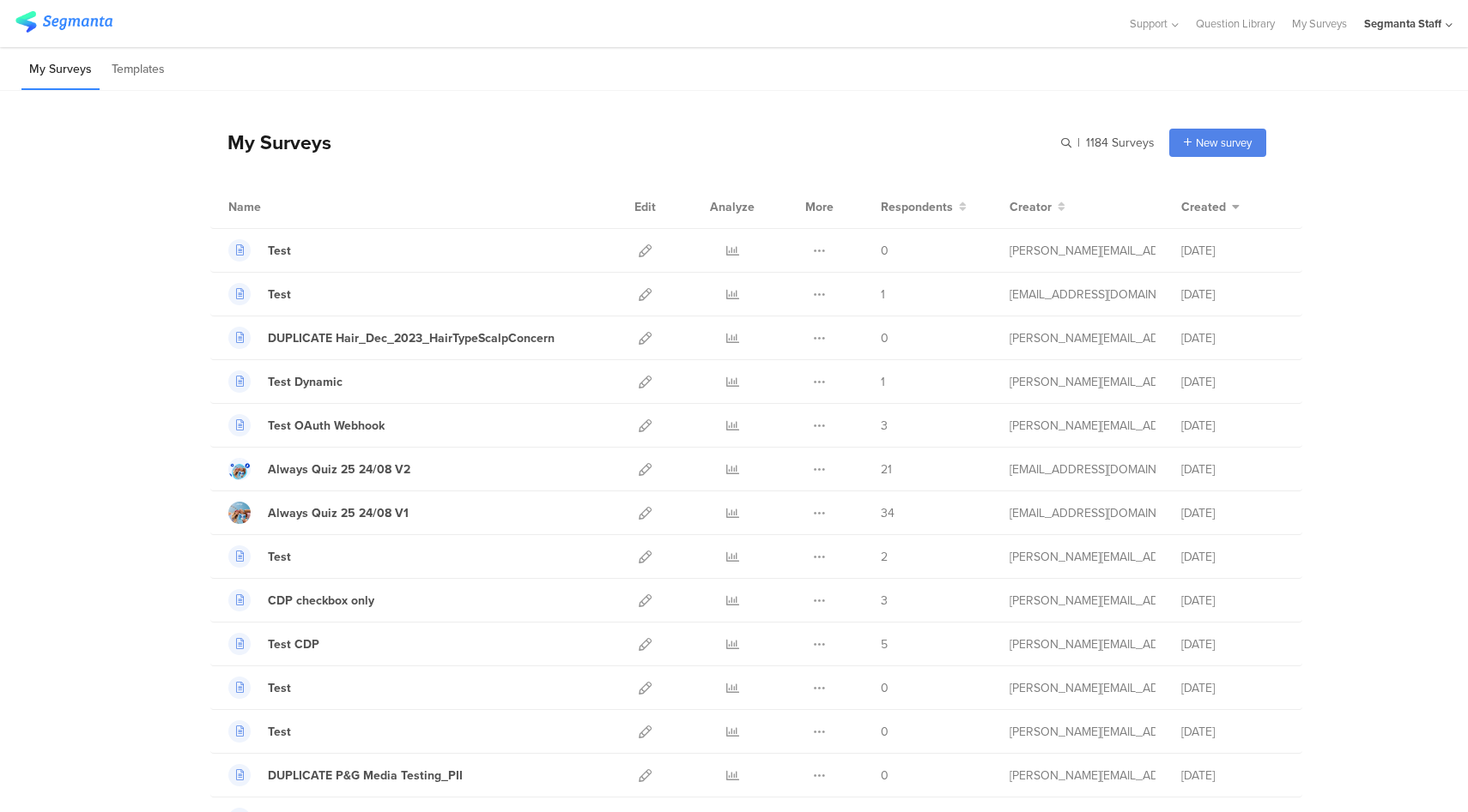
click at [1423, 27] on div "Segmanta Staff" at bounding box center [1402, 23] width 78 height 16
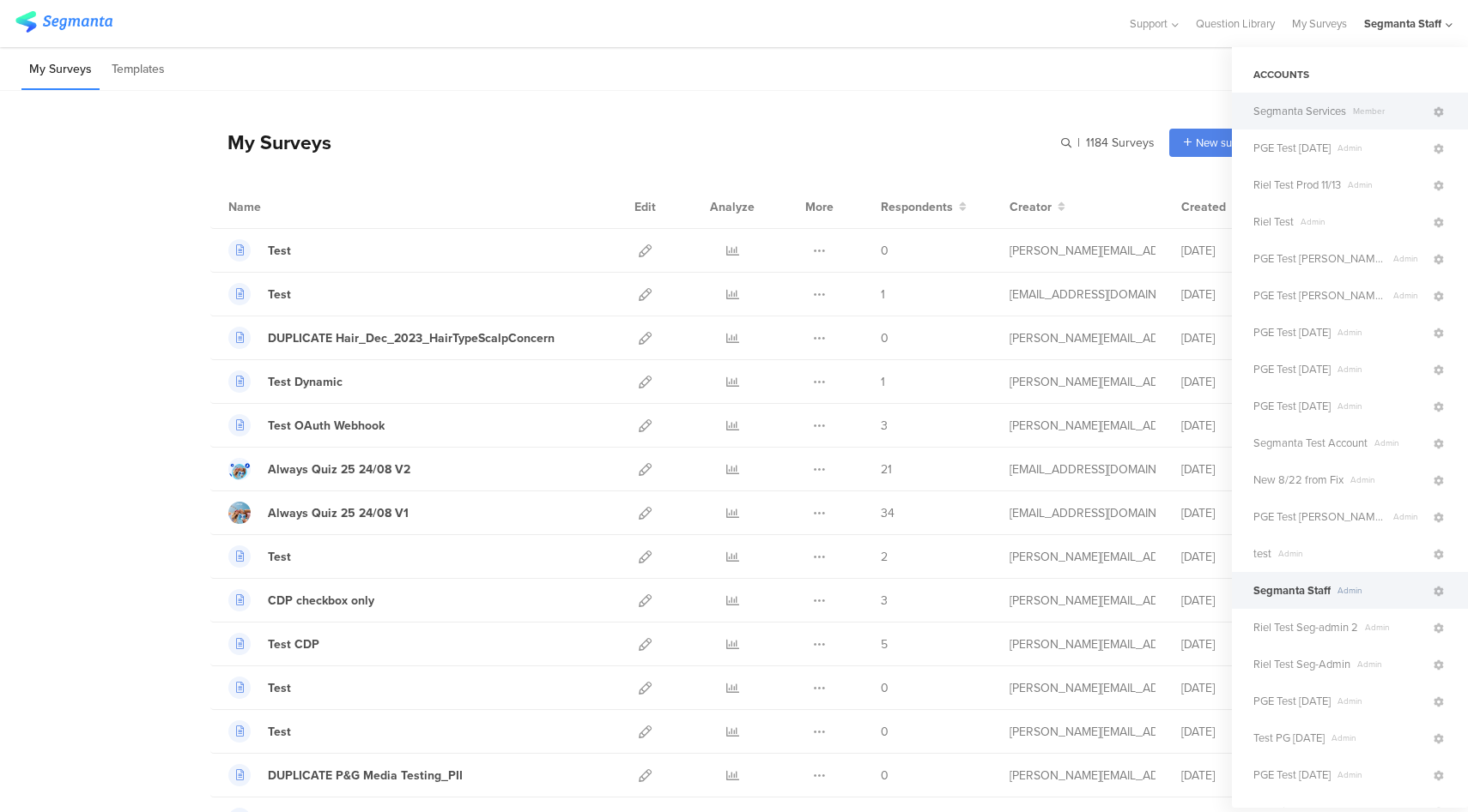
click at [1343, 112] on span "Segmanta Services" at bounding box center [1299, 110] width 92 height 16
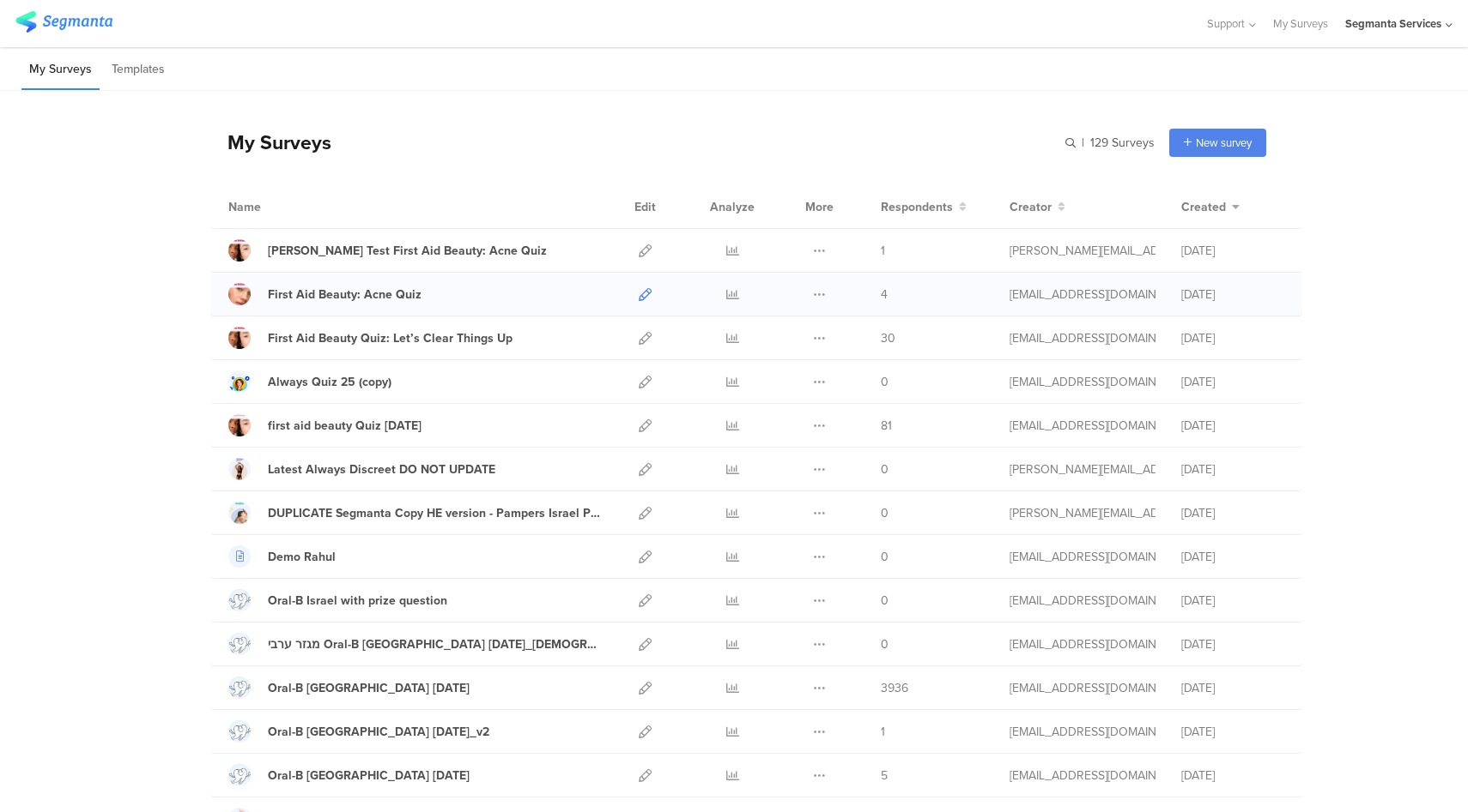
click at [639, 296] on icon at bounding box center [645, 295] width 13 height 13
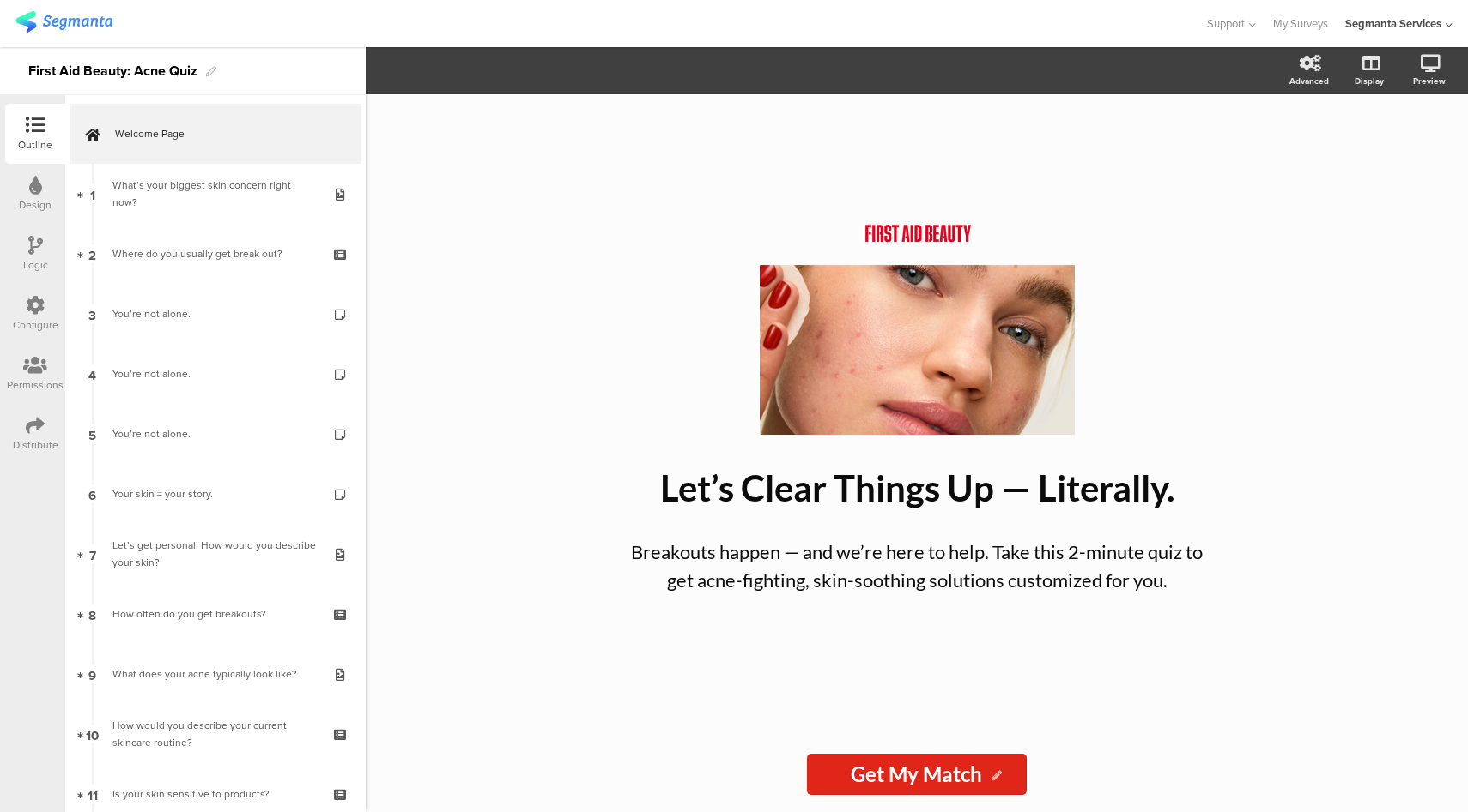
click at [24, 251] on div "Logic" at bounding box center [35, 254] width 60 height 60
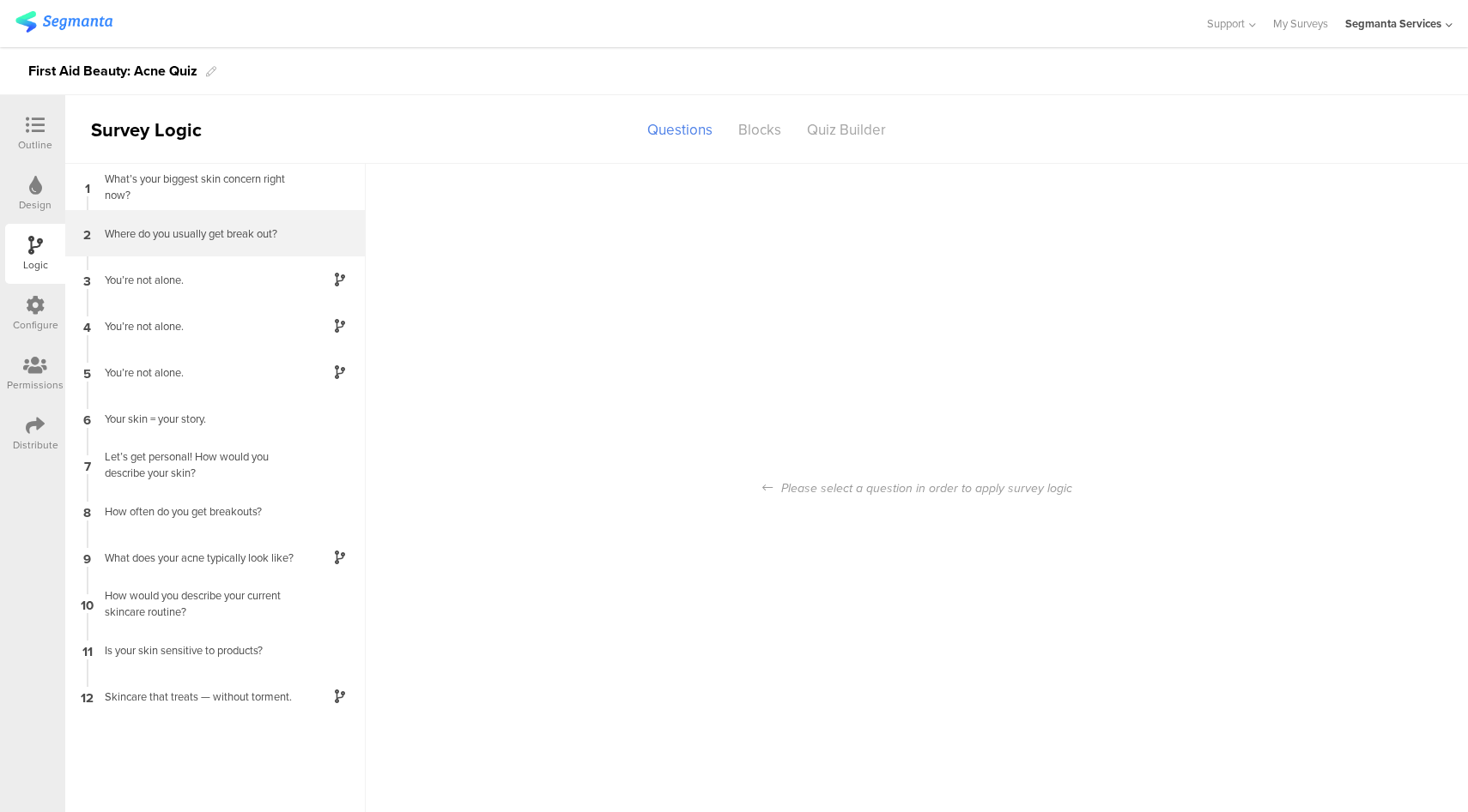
click at [217, 239] on div "Where do you usually get break out?" at bounding box center [202, 233] width 215 height 16
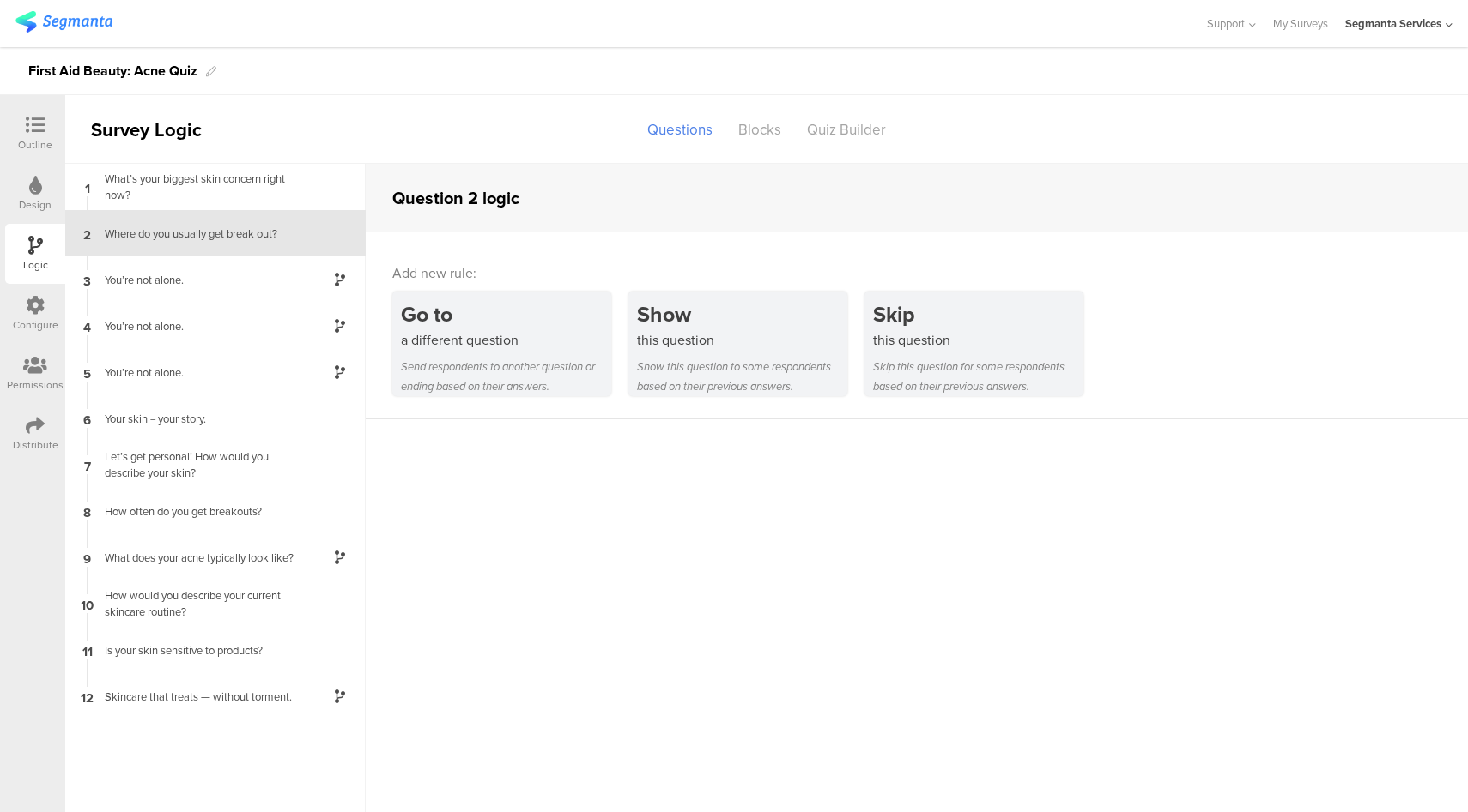
click at [47, 141] on div "Outline" at bounding box center [35, 145] width 35 height 16
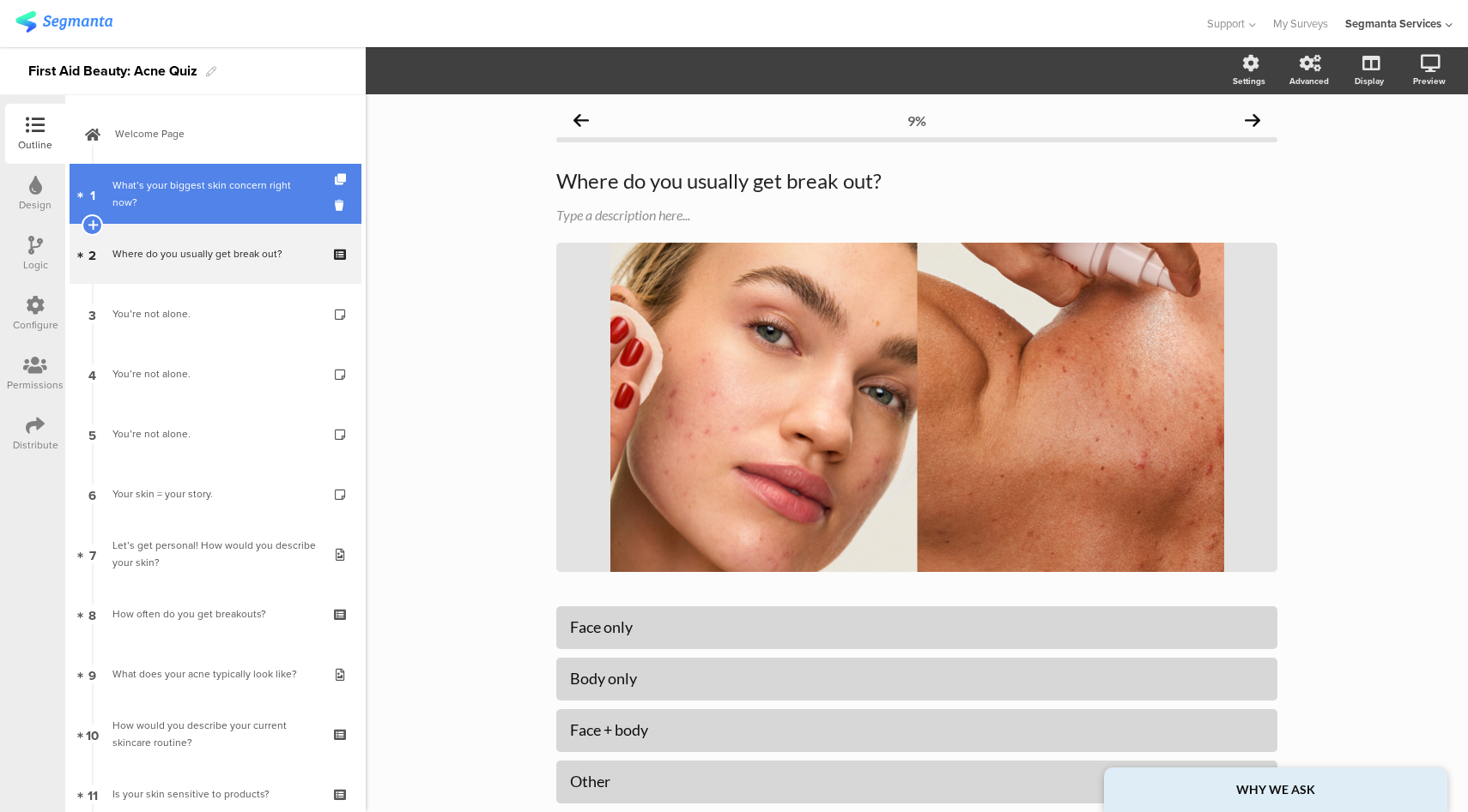
click at [221, 186] on div "What’s your biggest skin concern right now?" at bounding box center [215, 193] width 205 height 35
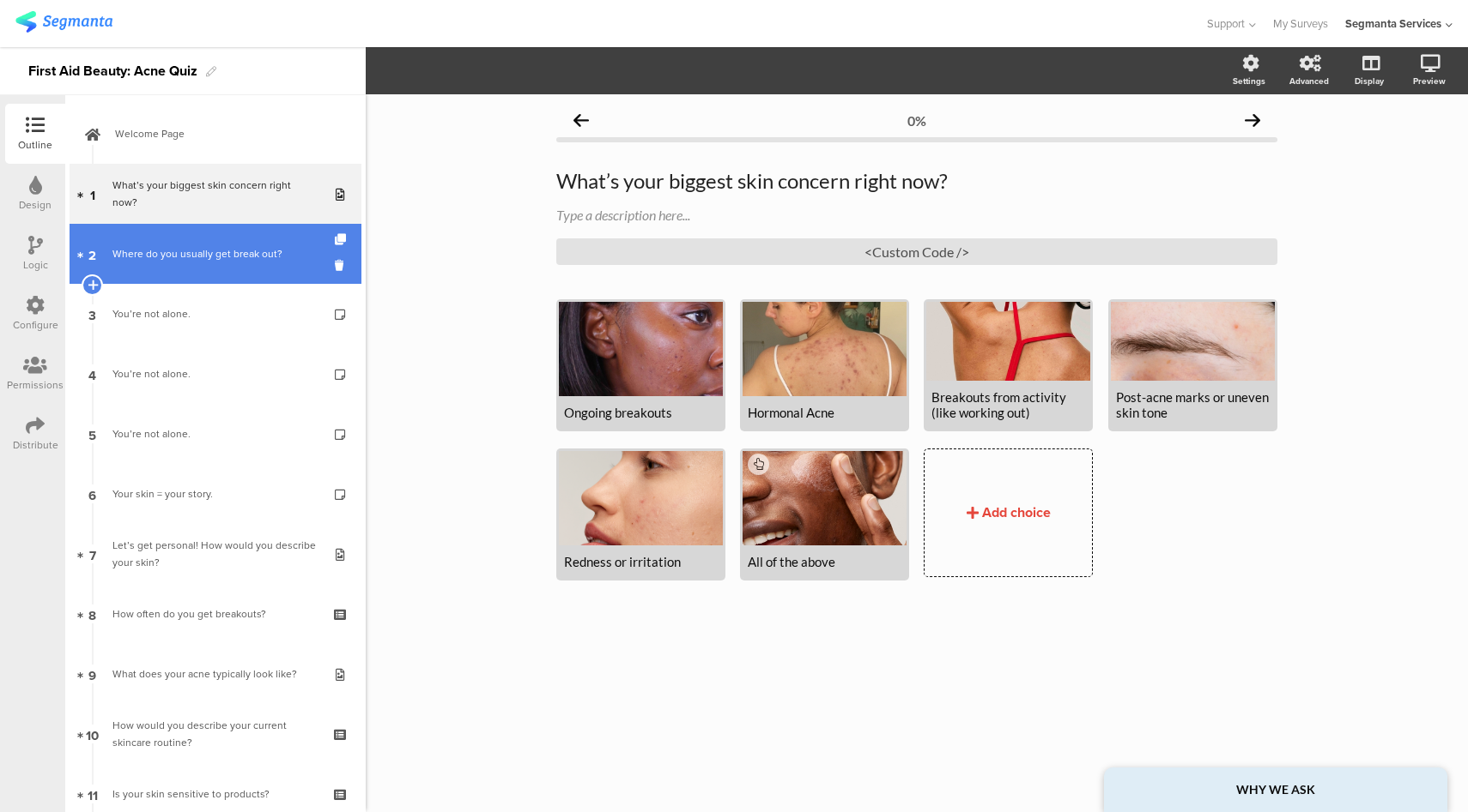
click at [210, 257] on div "Where do you usually get break out?" at bounding box center [215, 254] width 205 height 17
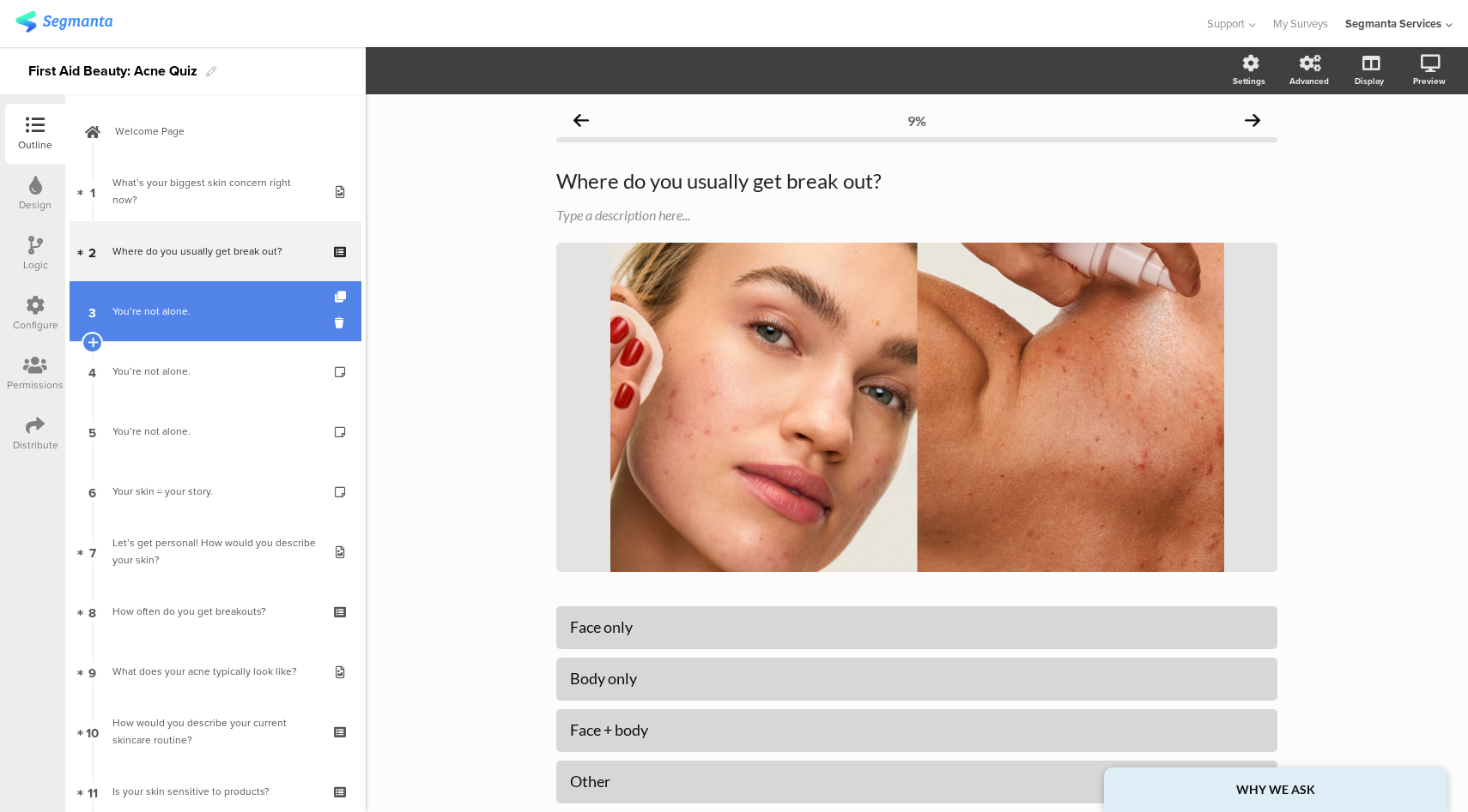
scroll to position [4, 0]
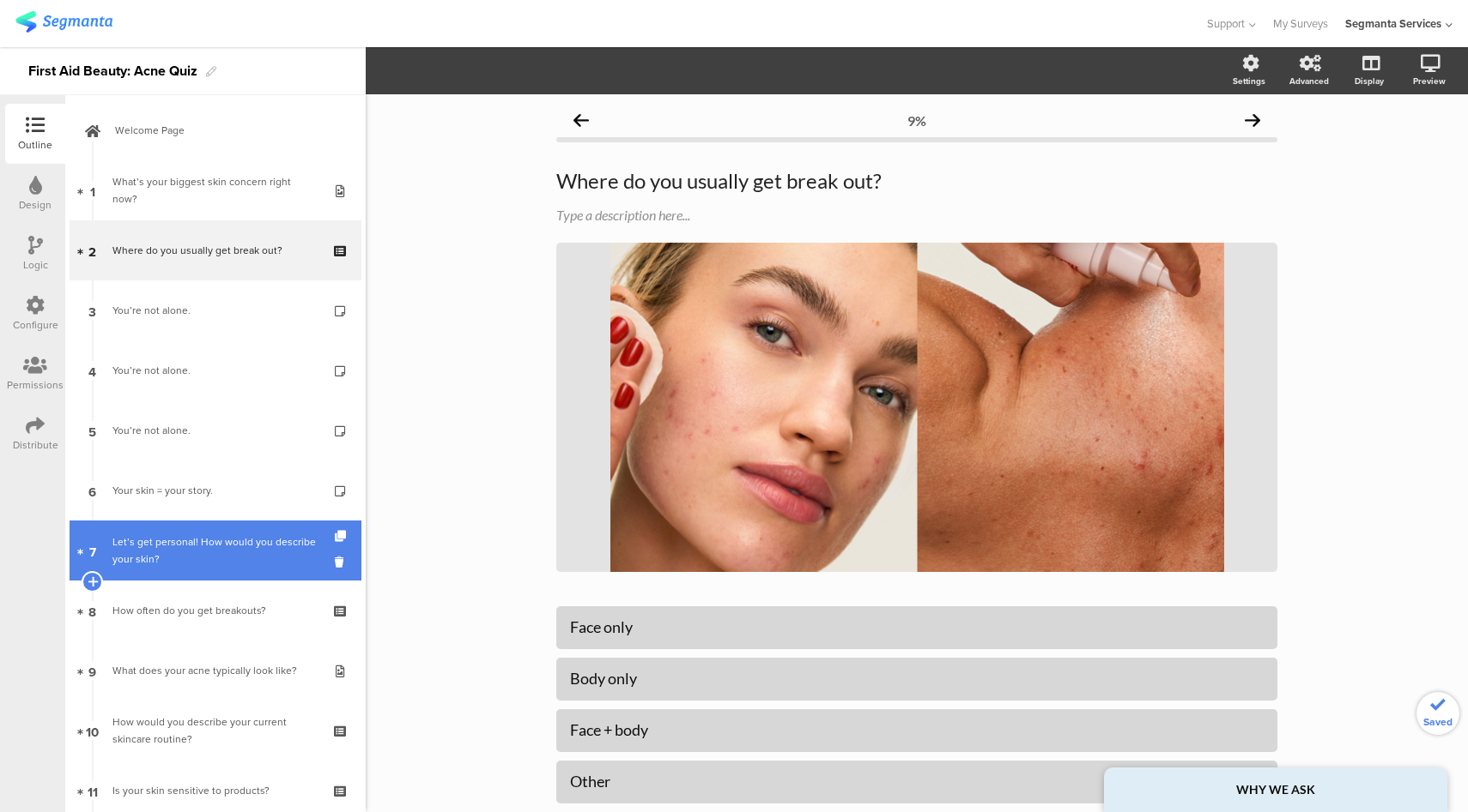
click at [207, 551] on div "Let’s get personal! How would you describe your skin?" at bounding box center [215, 551] width 205 height 35
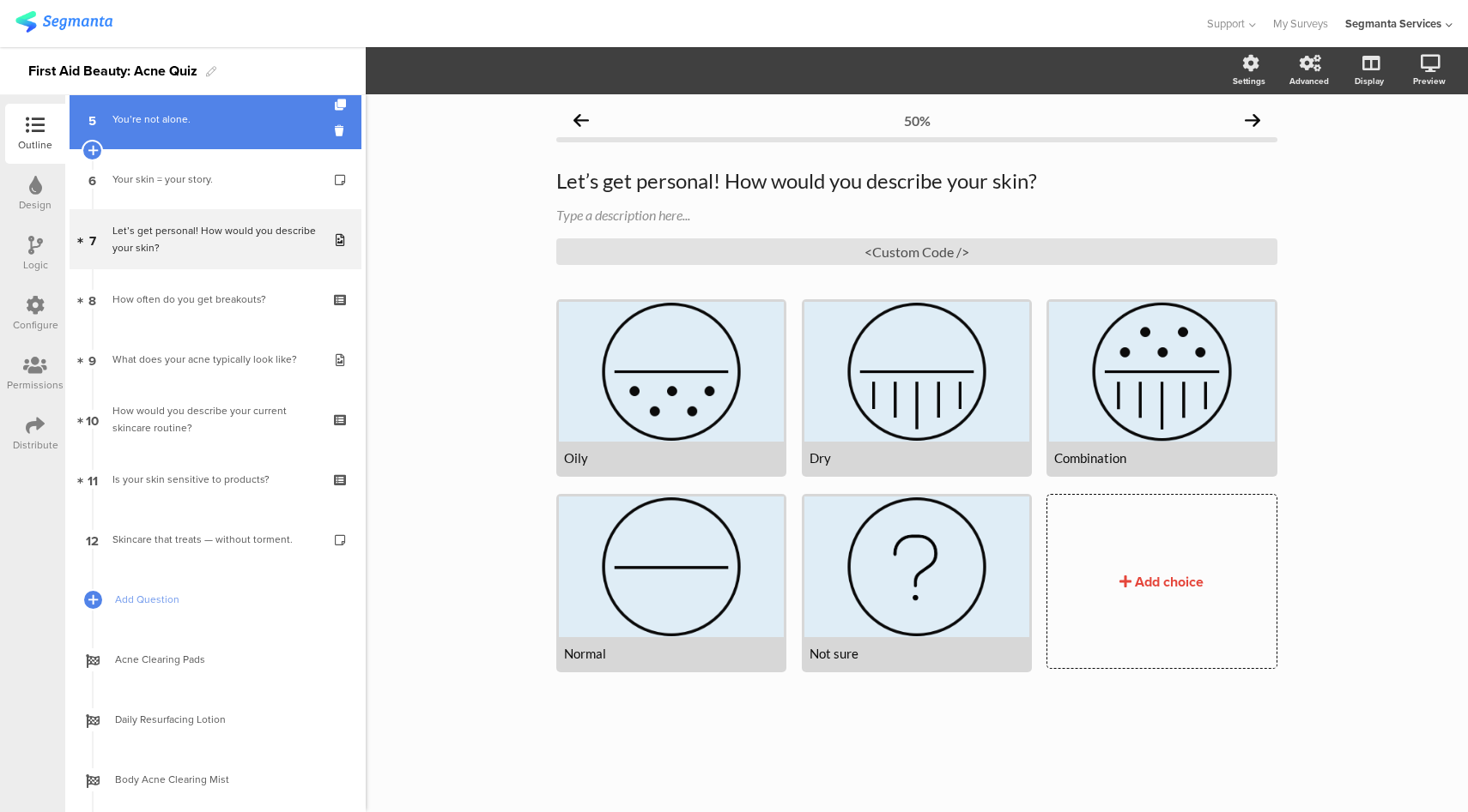
scroll to position [317, 0]
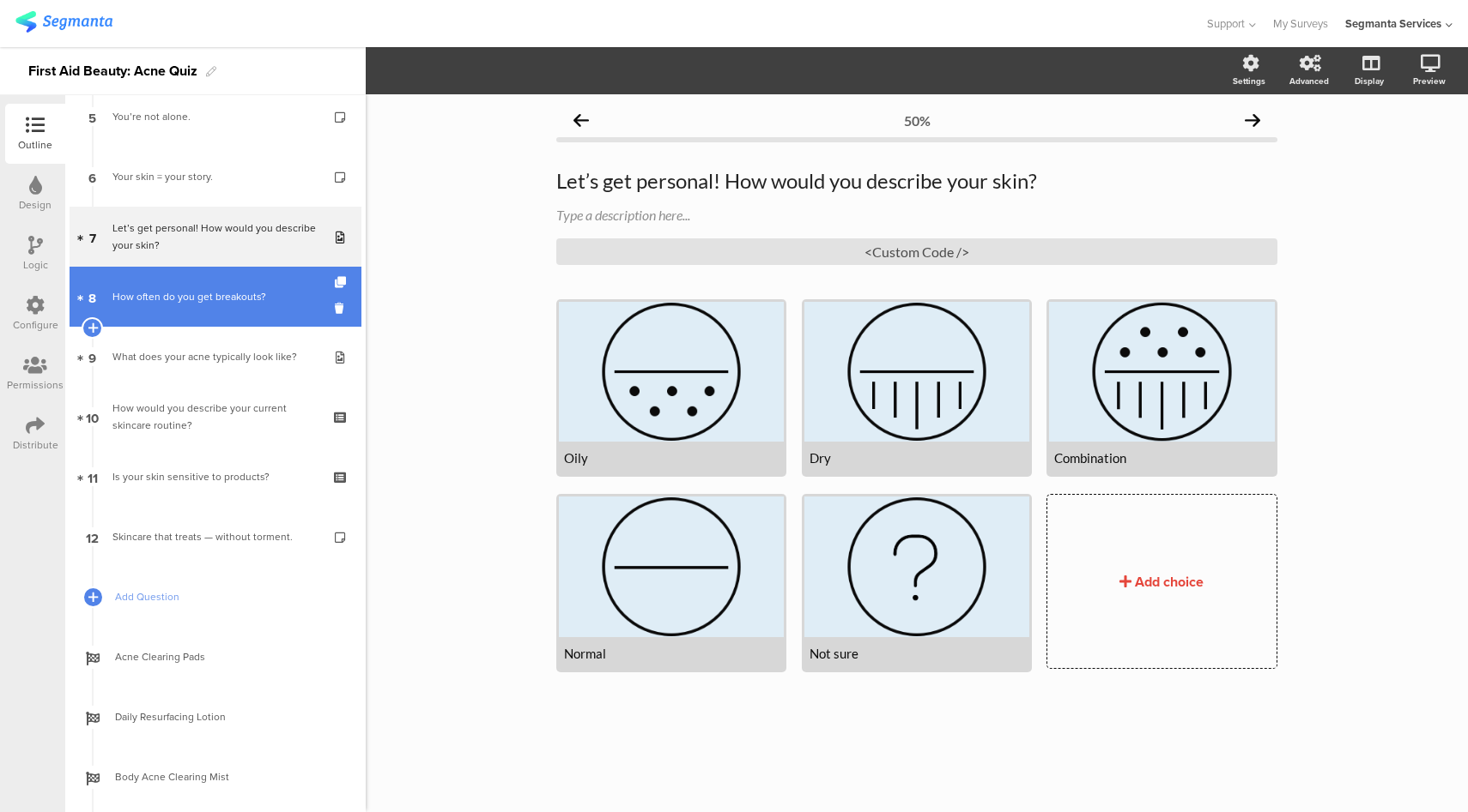
click at [218, 309] on link "8 How often do you get breakouts?" at bounding box center [215, 297] width 291 height 60
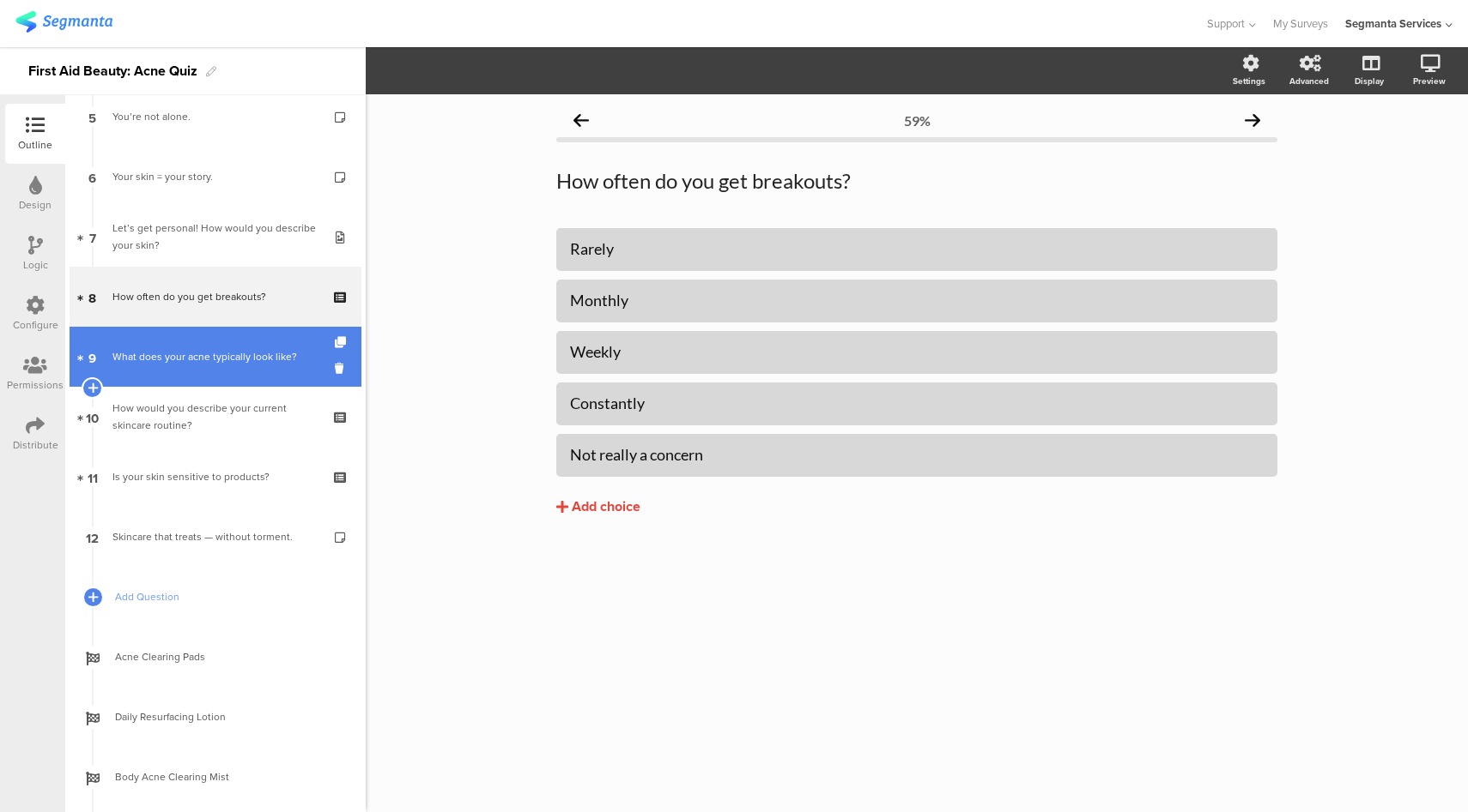
click at [213, 355] on div "What does your acne typically look like?" at bounding box center [215, 357] width 205 height 17
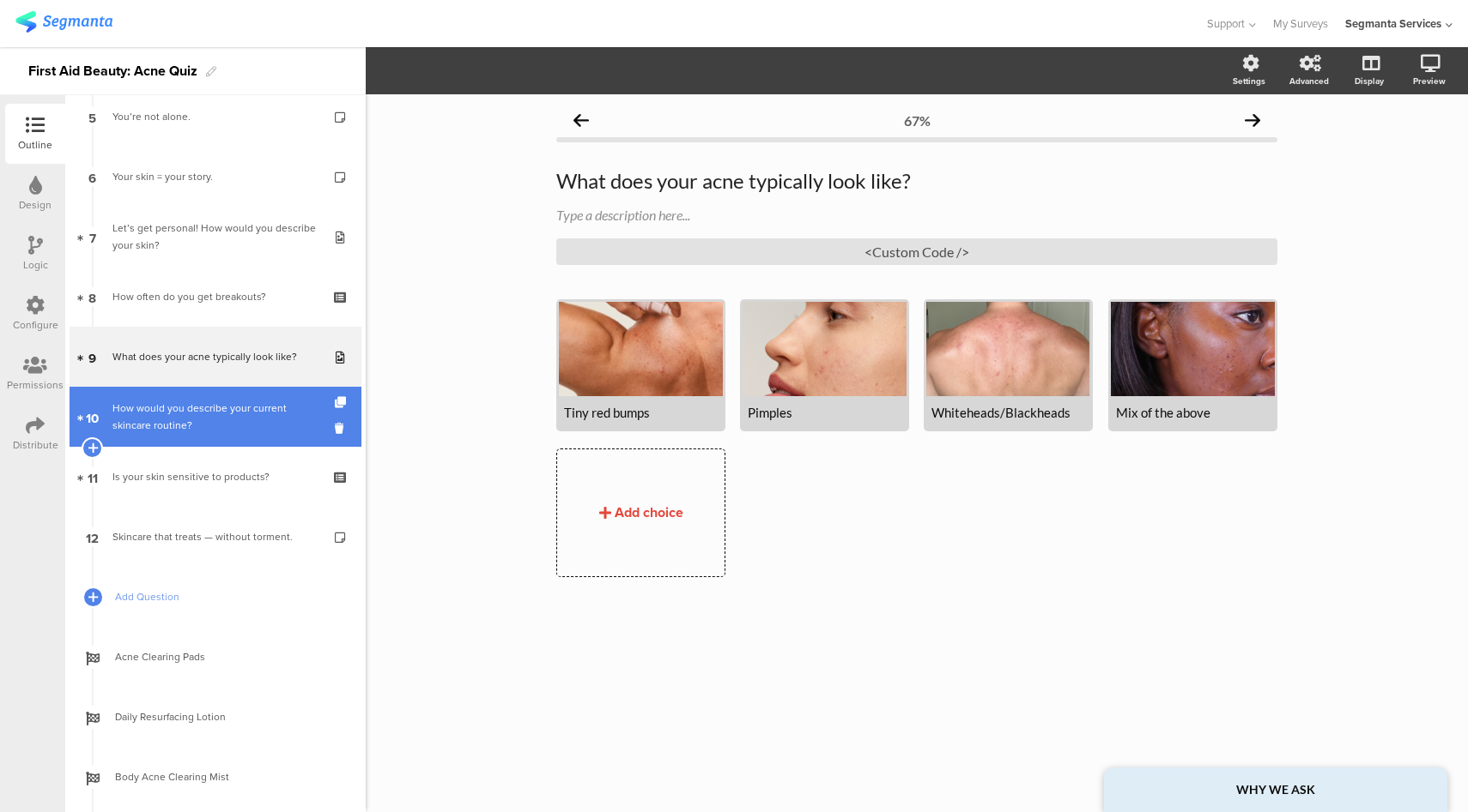
click at [205, 399] on div "How would you describe your current skincare routine?" at bounding box center [215, 416] width 205 height 35
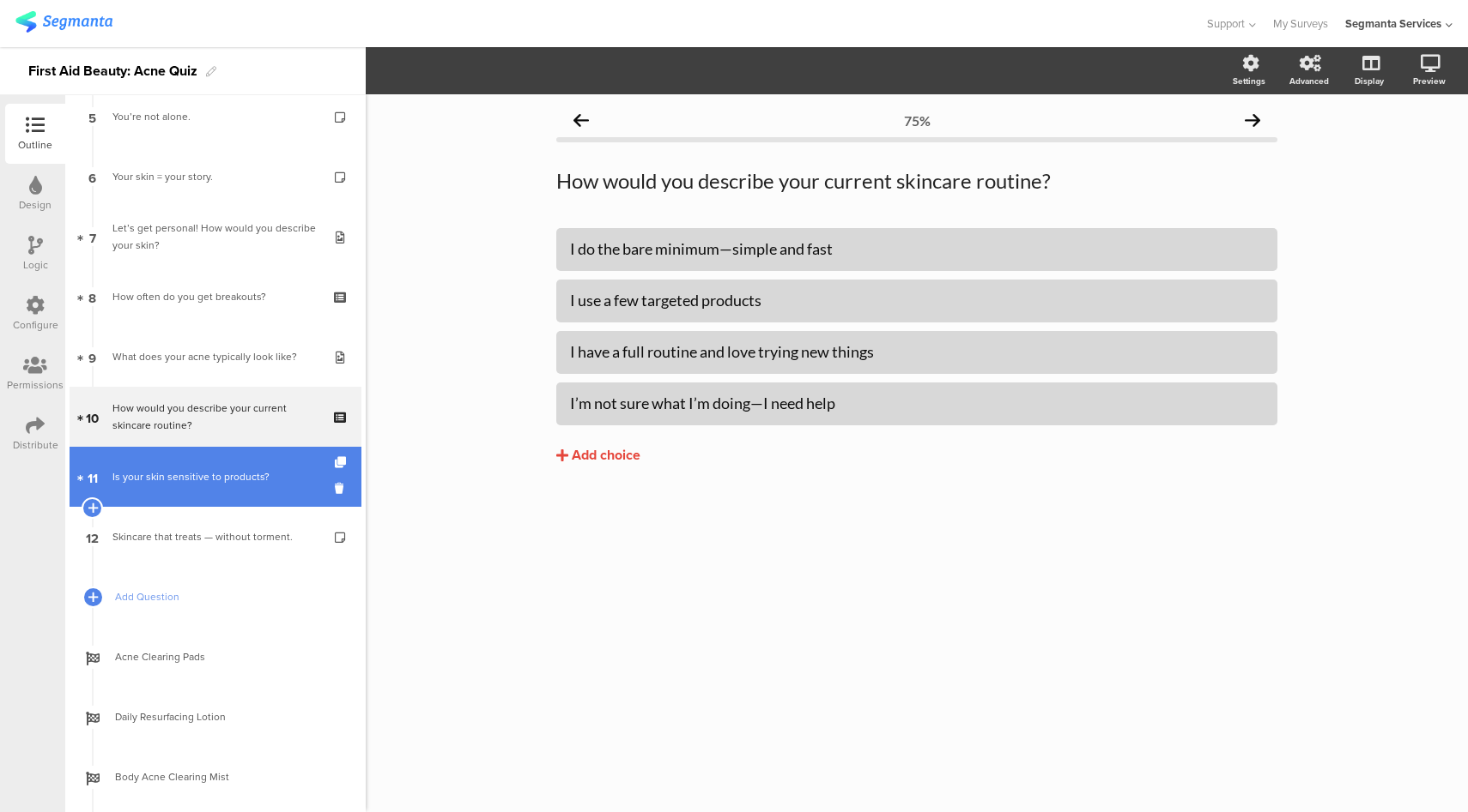
click at [201, 500] on link "11 Is your skin sensitive to products?" at bounding box center [215, 477] width 291 height 60
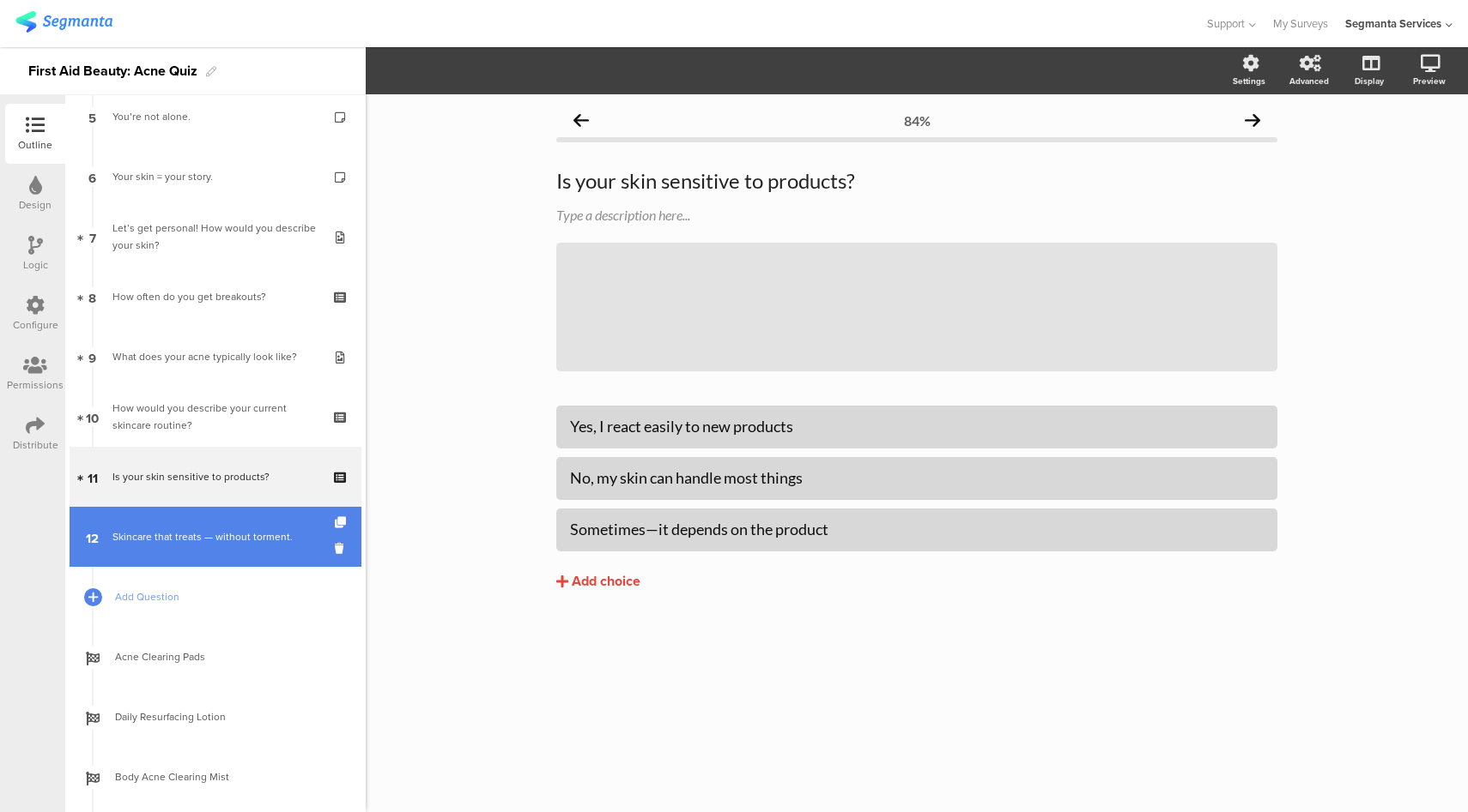
click at [203, 560] on link "12 Skincare that treats — without torment." at bounding box center [215, 537] width 291 height 60
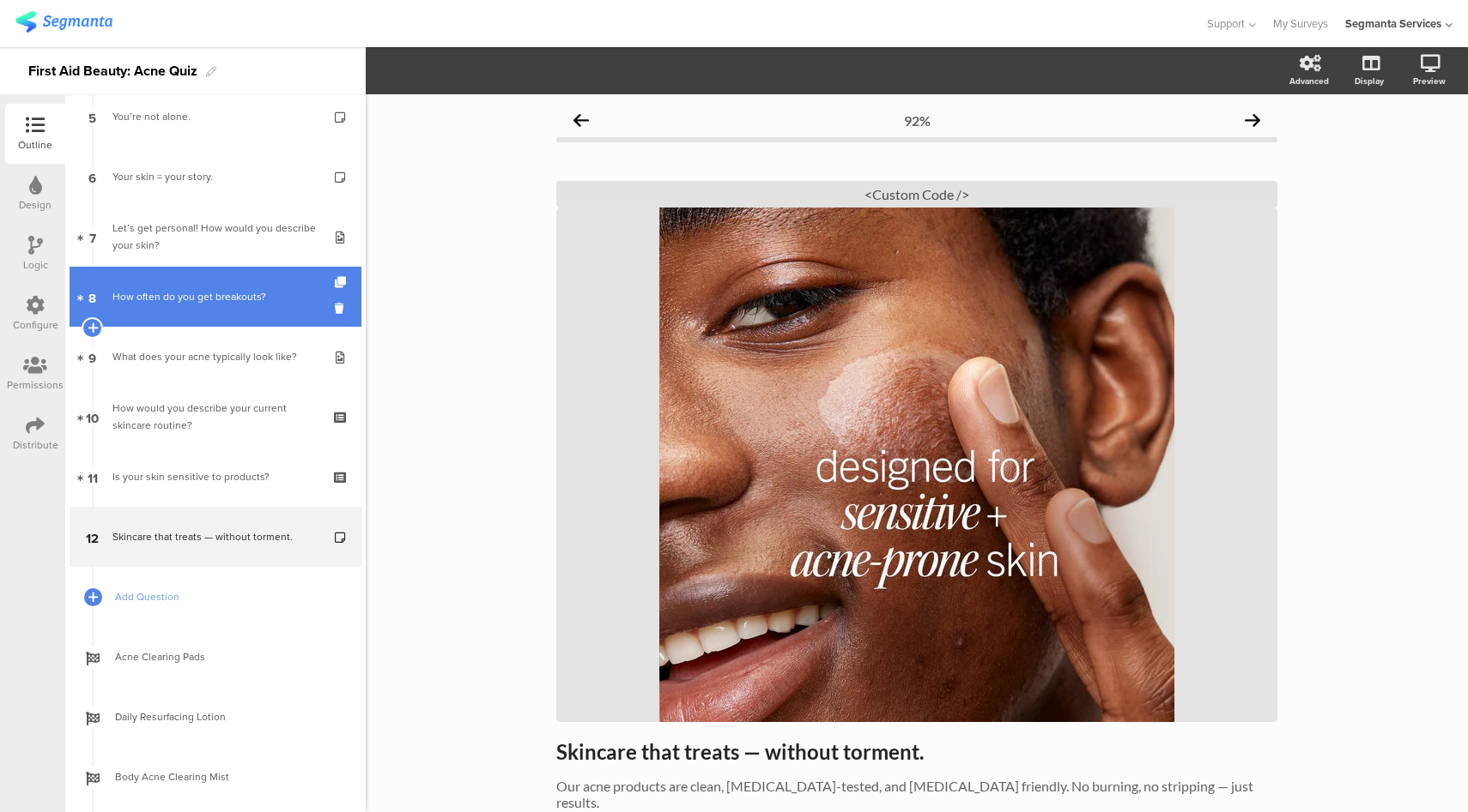
click at [246, 293] on div "How often do you get breakouts?" at bounding box center [215, 297] width 205 height 17
